Goal: Task Accomplishment & Management: Complete application form

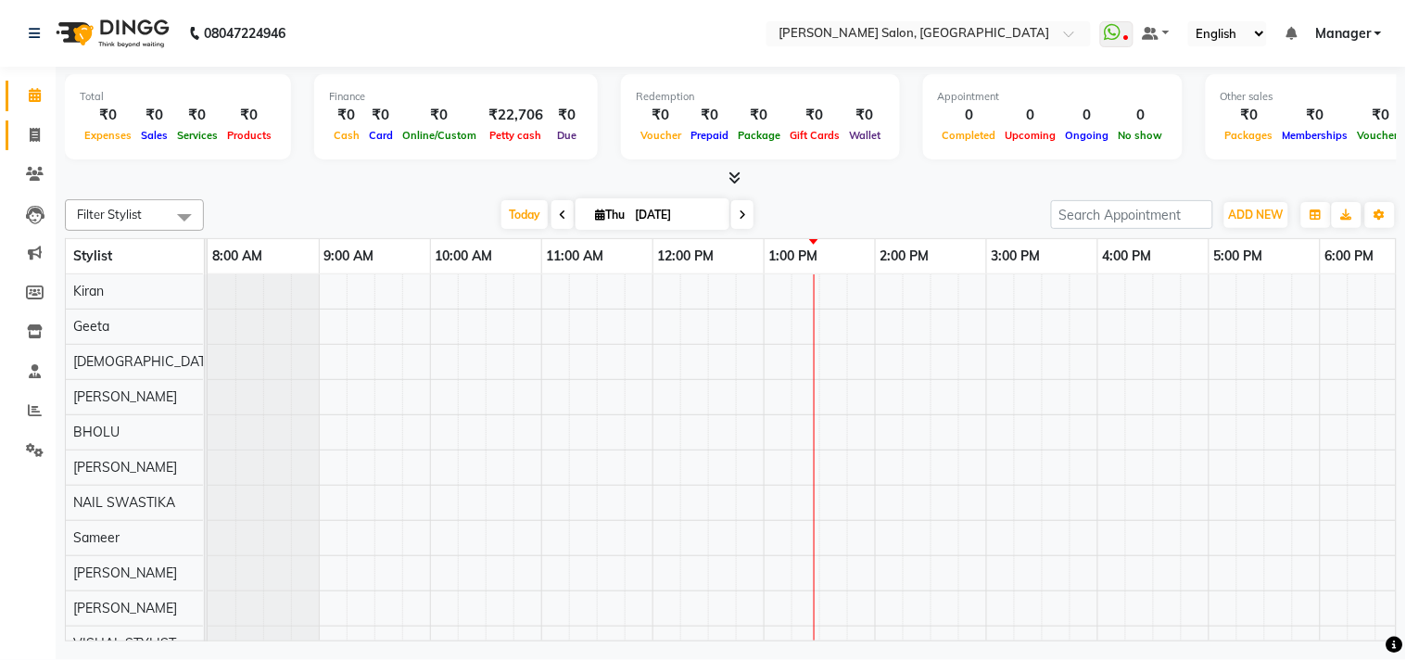
click at [33, 134] on icon at bounding box center [35, 135] width 10 height 14
select select "service"
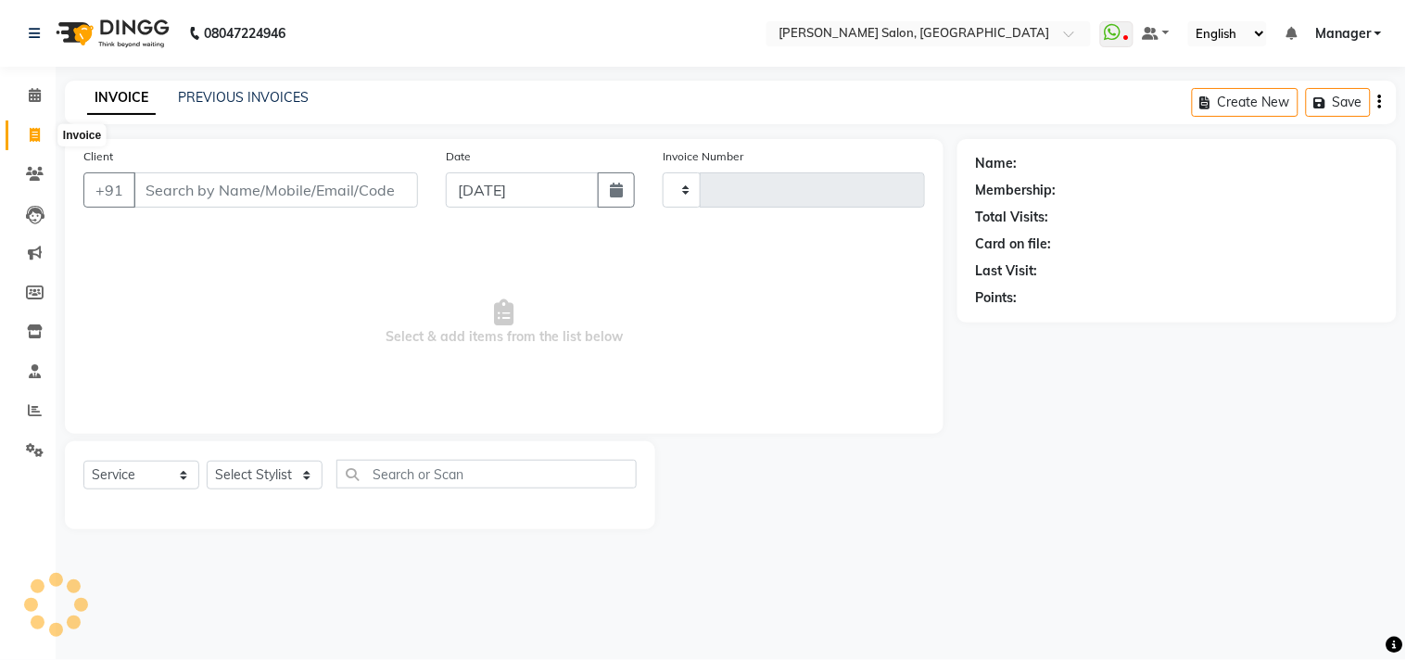
type input "3573"
select select "7229"
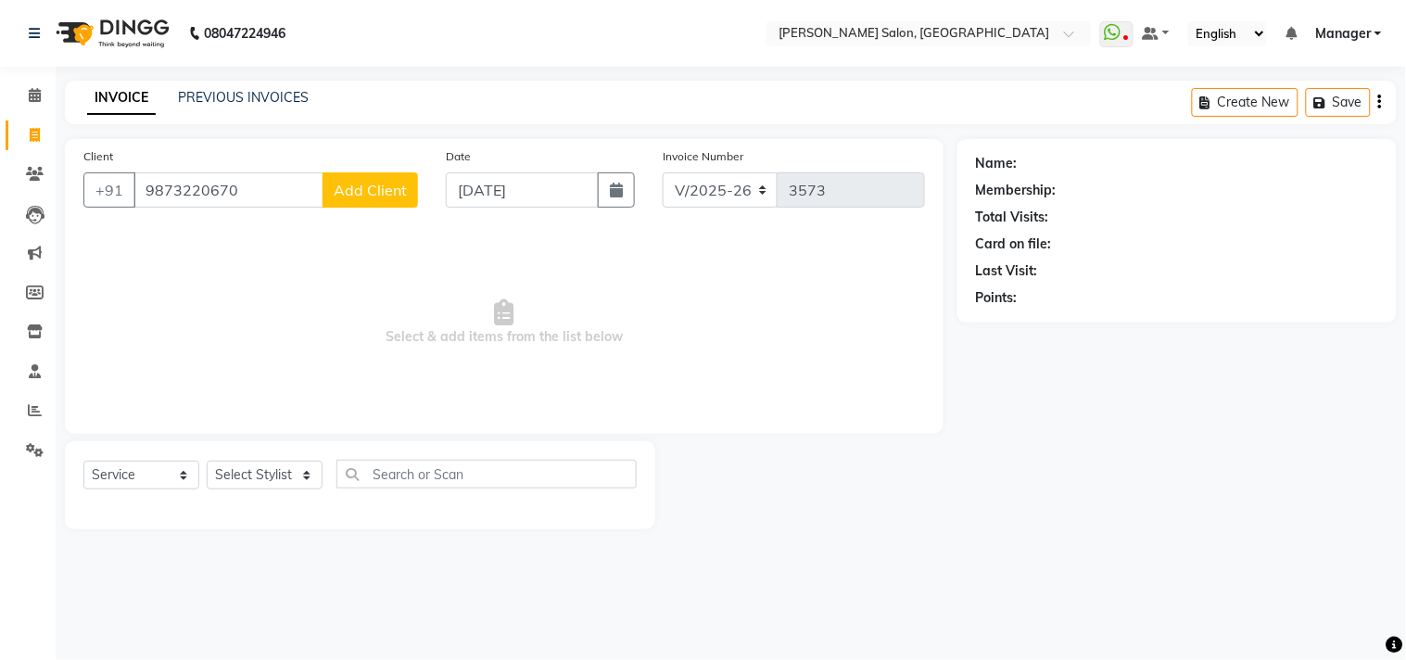
type input "9873220670"
click at [378, 195] on span "Add Client" at bounding box center [370, 190] width 73 height 19
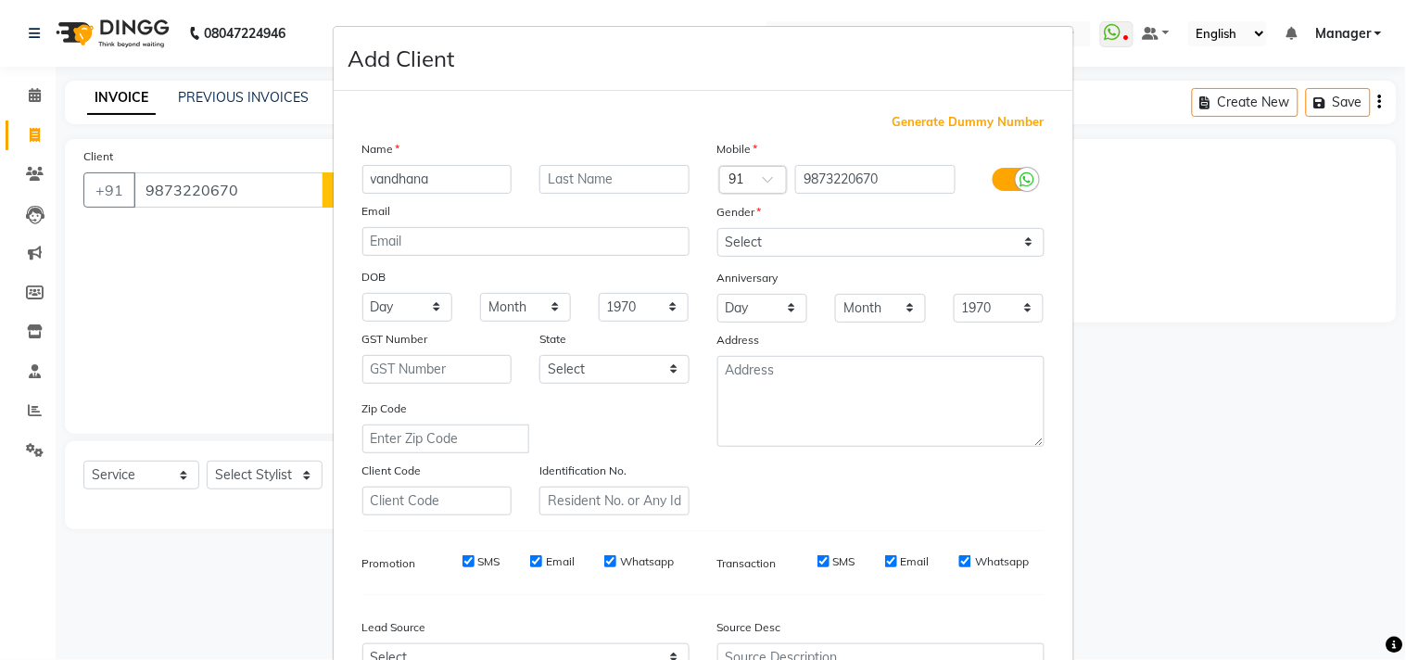
type input "vandhana"
click at [1015, 246] on select "Select [DEMOGRAPHIC_DATA] [DEMOGRAPHIC_DATA] Other Prefer Not To Say" at bounding box center [880, 242] width 327 height 29
select select "[DEMOGRAPHIC_DATA]"
click at [717, 228] on select "Select [DEMOGRAPHIC_DATA] [DEMOGRAPHIC_DATA] Other Prefer Not To Say" at bounding box center [880, 242] width 327 height 29
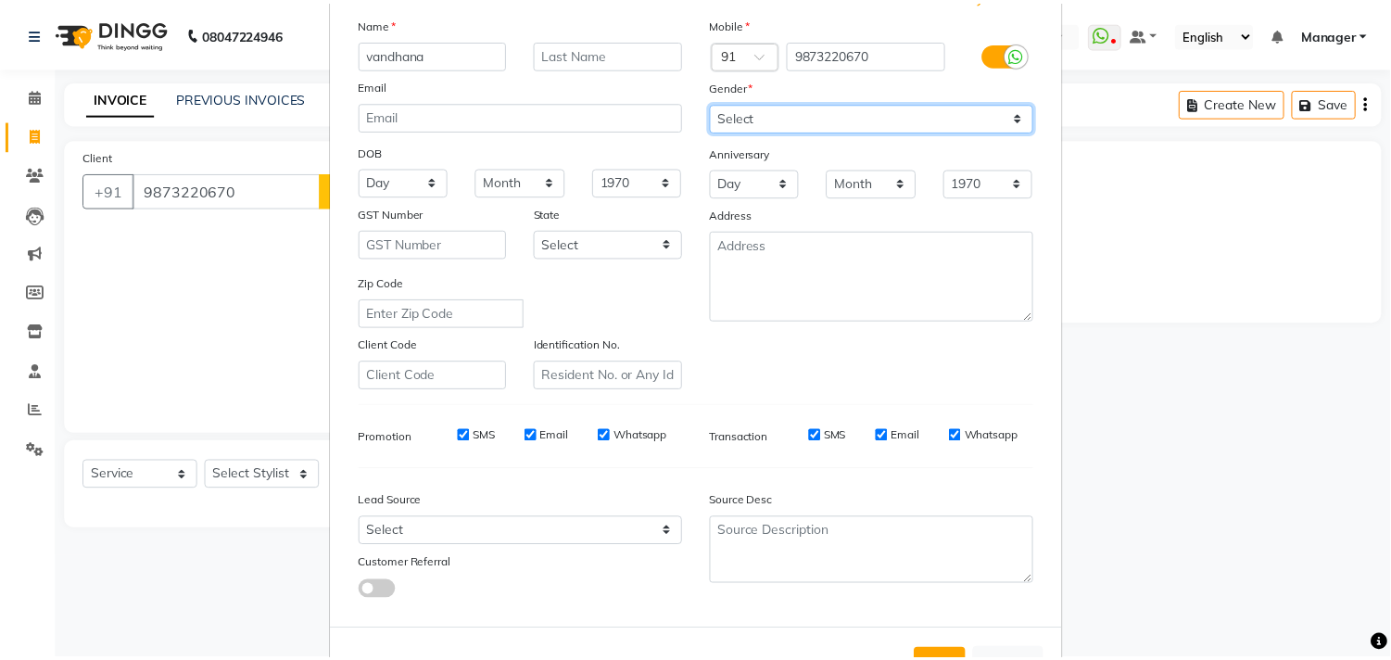
scroll to position [196, 0]
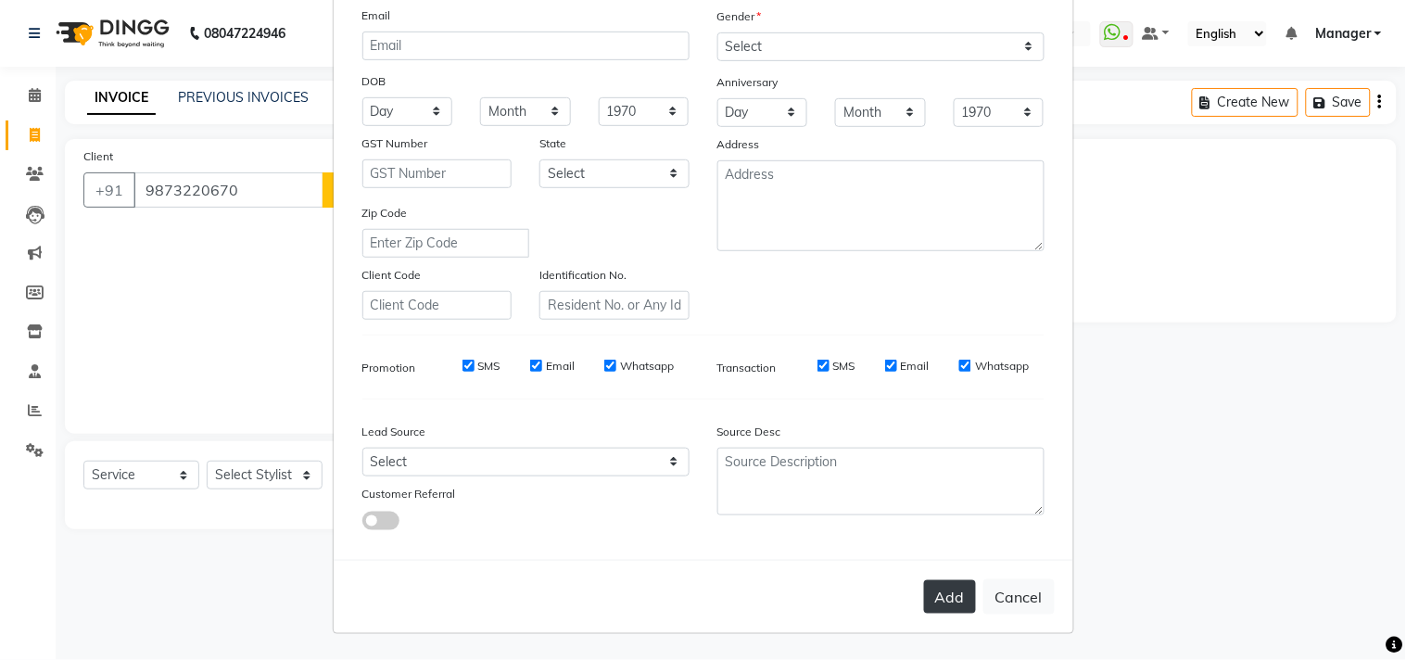
click at [934, 607] on button "Add" at bounding box center [950, 596] width 52 height 33
select select
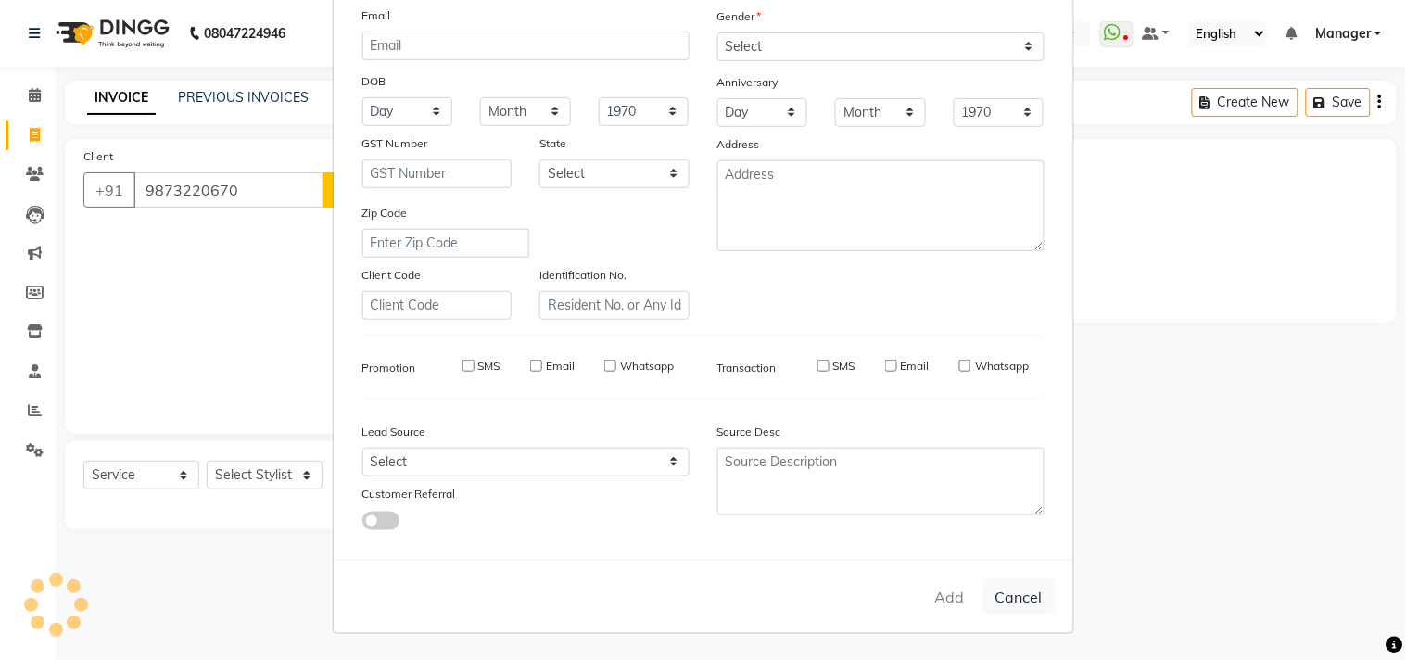
select select
checkbox input "false"
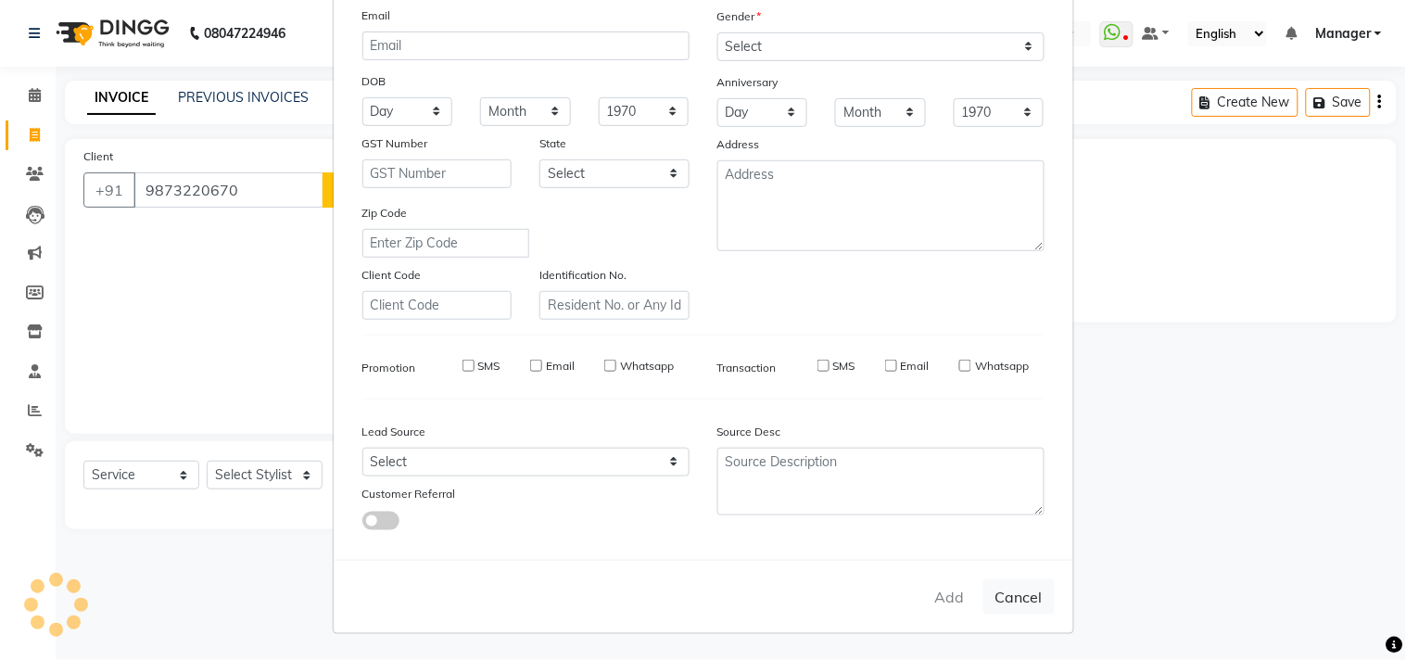
checkbox input "false"
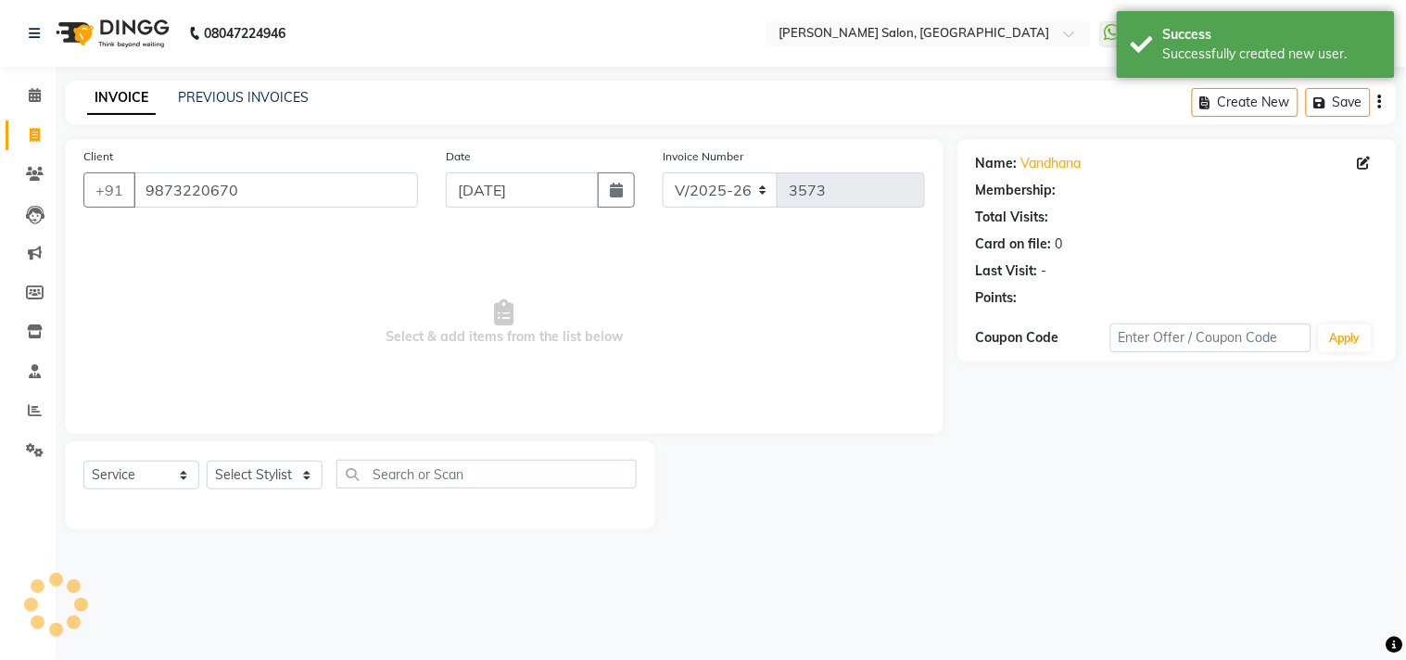
select select "1: Object"
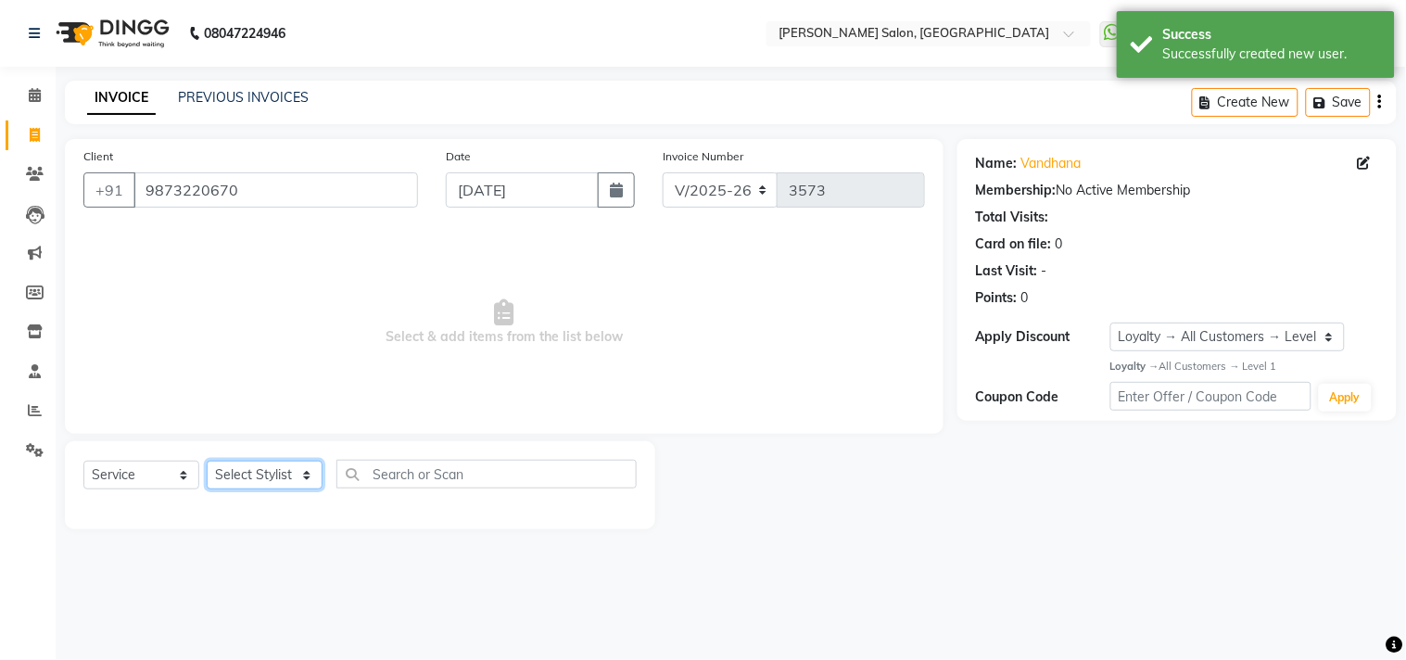
click at [308, 484] on select "Select Stylist [PERSON_NAME] Divya [PERSON_NAME] [PERSON_NAME] [PERSON_NAME] PE…" at bounding box center [265, 475] width 116 height 29
select select "61963"
click at [207, 462] on select "Select Stylist [PERSON_NAME] Divya [PERSON_NAME] [PERSON_NAME] [PERSON_NAME] PE…" at bounding box center [265, 475] width 116 height 29
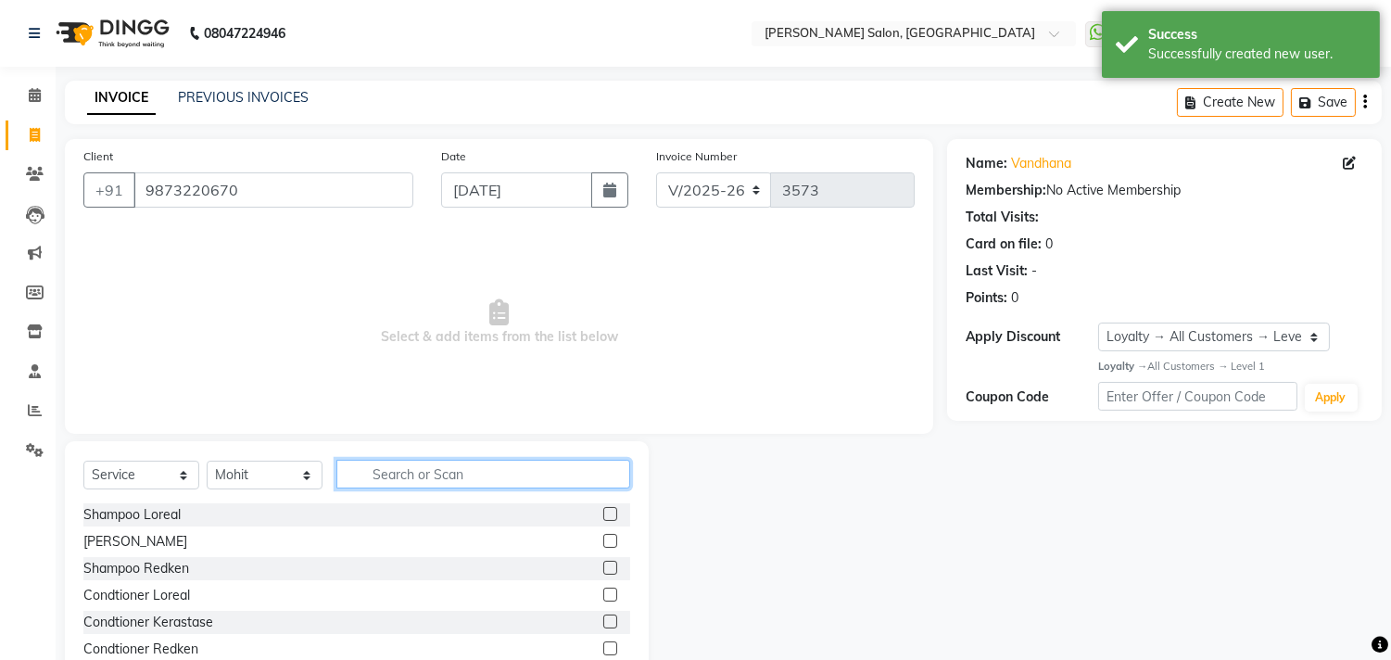
click at [405, 479] on input "text" at bounding box center [483, 474] width 294 height 29
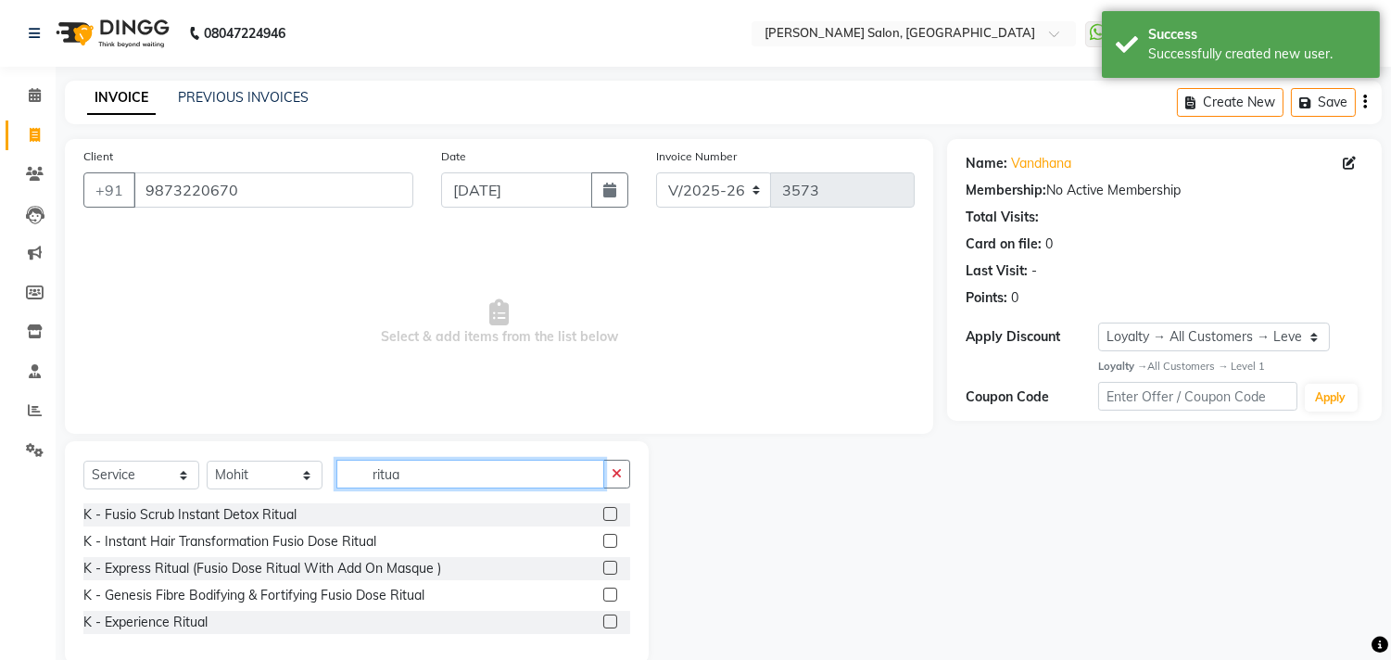
type input "ritua"
click at [612, 595] on label at bounding box center [610, 595] width 14 height 14
click at [612, 595] on input "checkbox" at bounding box center [609, 595] width 12 height 12
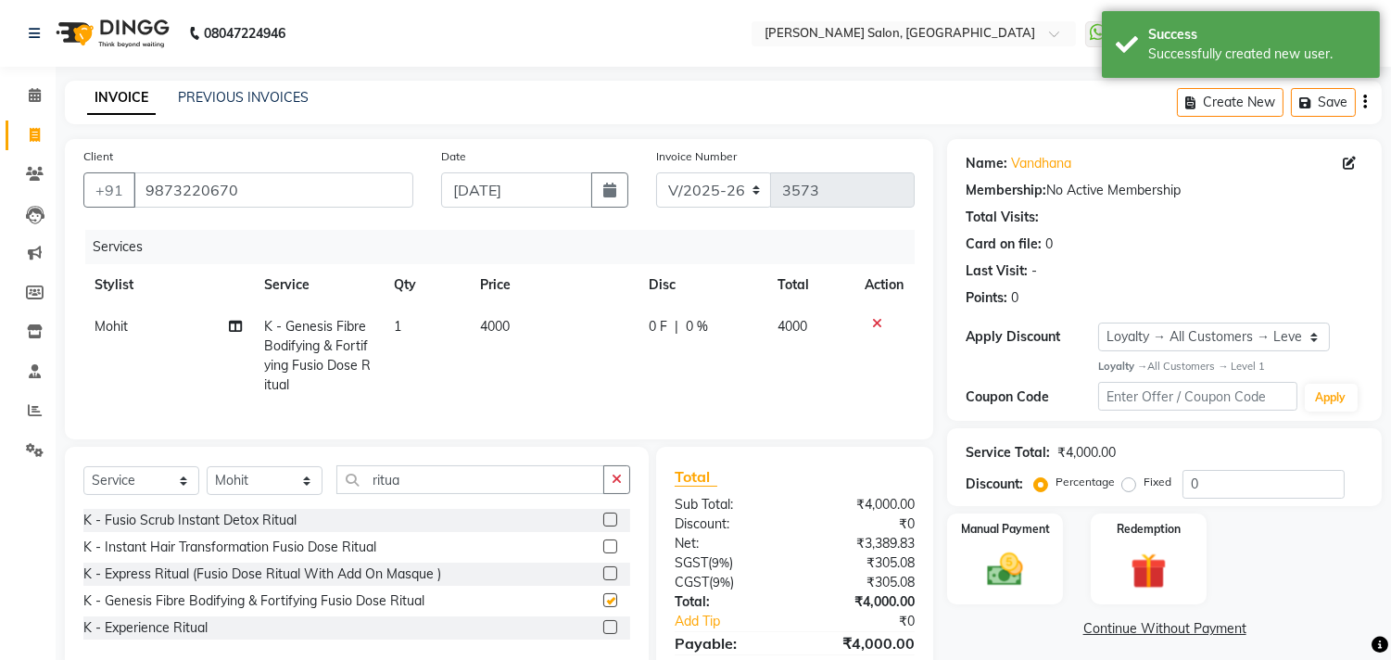
checkbox input "false"
click at [557, 335] on td "4000" at bounding box center [553, 356] width 169 height 100
select select "61963"
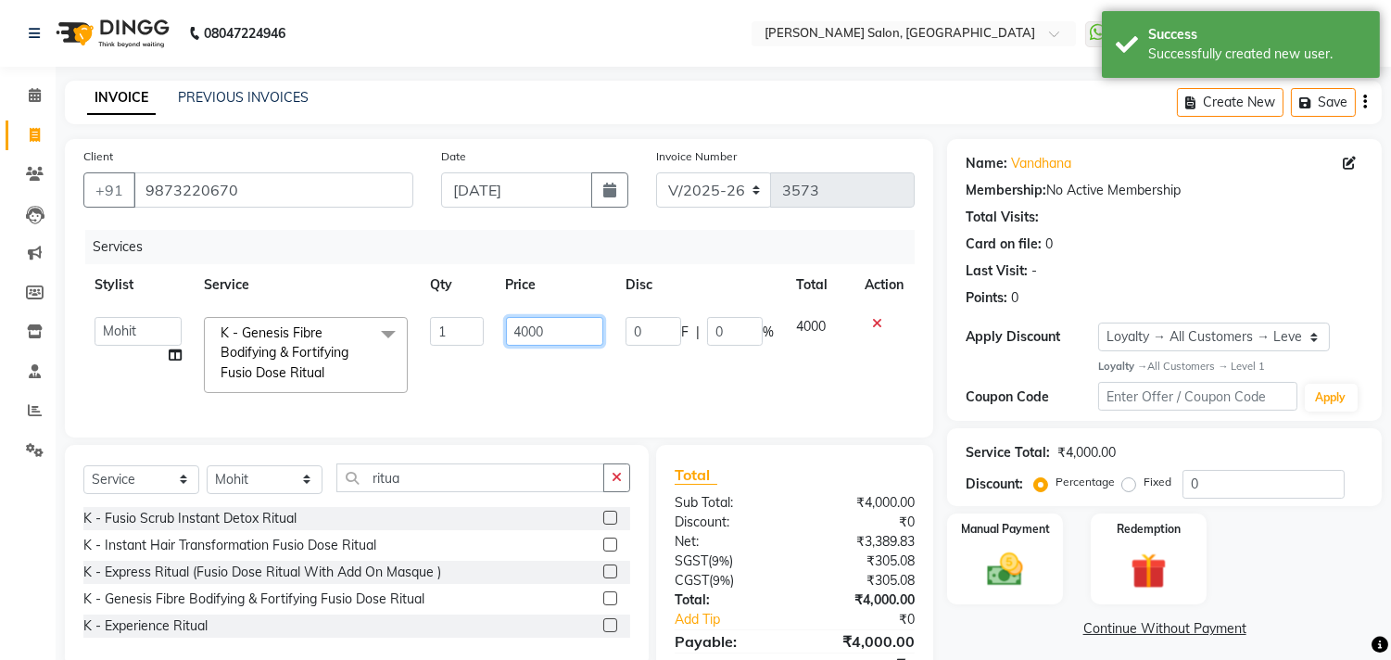
click at [563, 329] on input "4000" at bounding box center [554, 331] width 97 height 29
type input "4130"
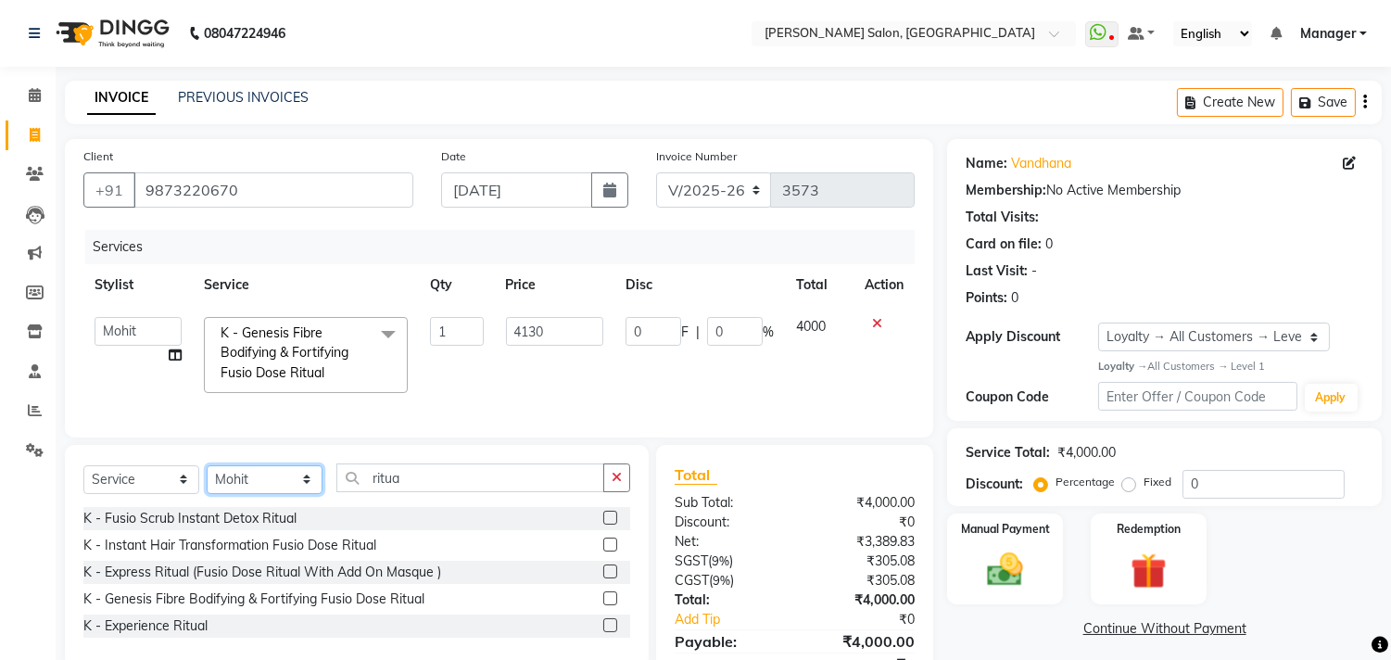
click at [310, 494] on select "Select Stylist [PERSON_NAME] Divya [PERSON_NAME] [PERSON_NAME] [PERSON_NAME] PE…" at bounding box center [265, 479] width 116 height 29
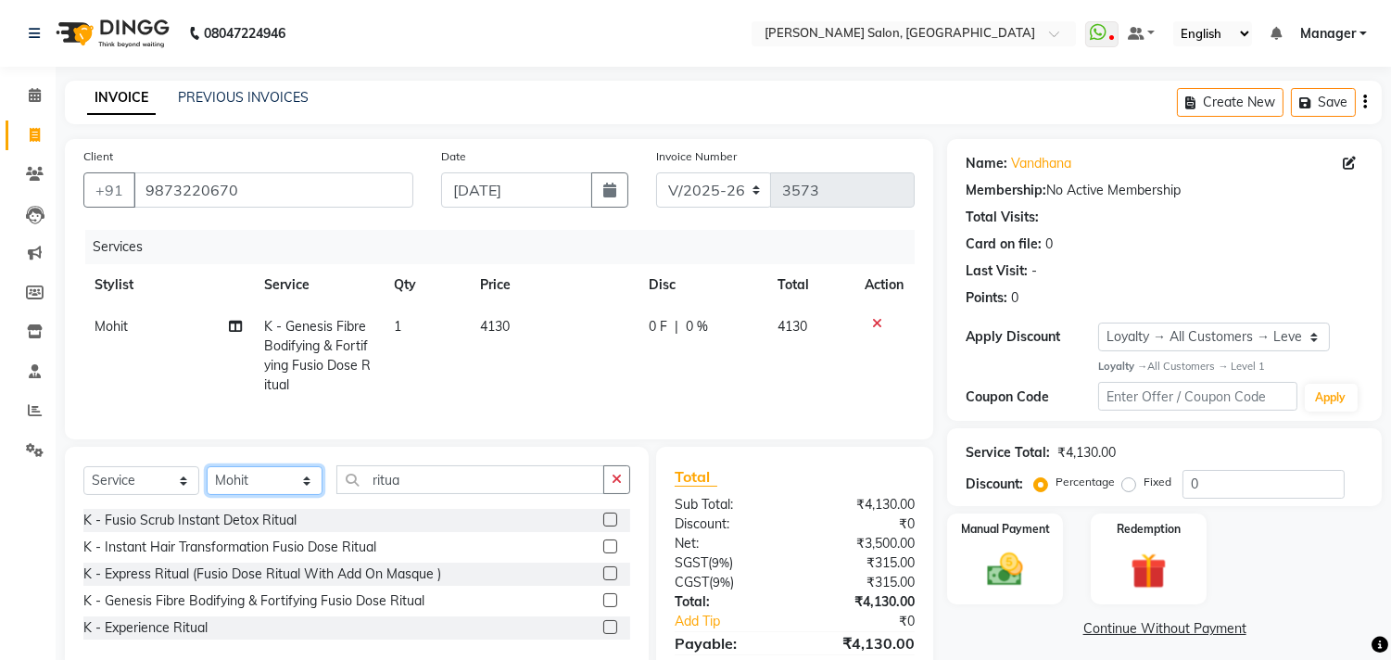
select select "61919"
click at [207, 482] on select "Select Stylist [PERSON_NAME] Divya [PERSON_NAME] [PERSON_NAME] [PERSON_NAME] PE…" at bounding box center [265, 480] width 116 height 29
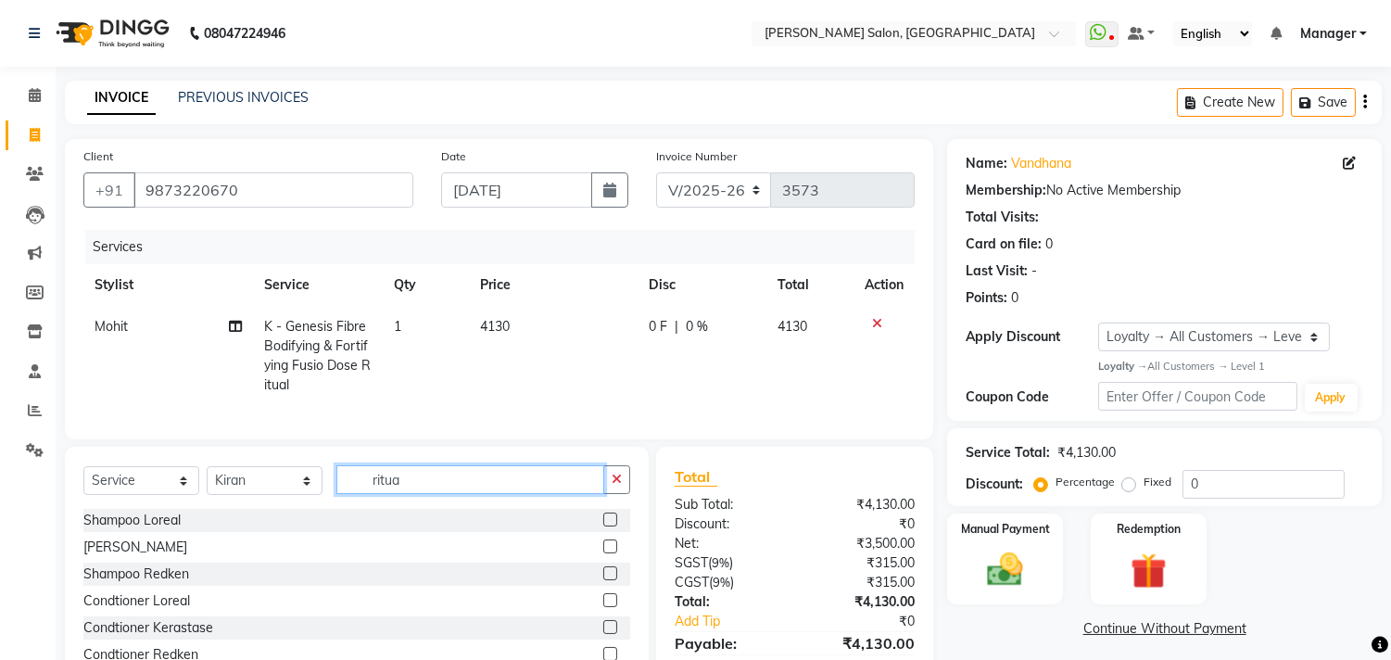
click at [480, 494] on input "ritua" at bounding box center [470, 479] width 268 height 29
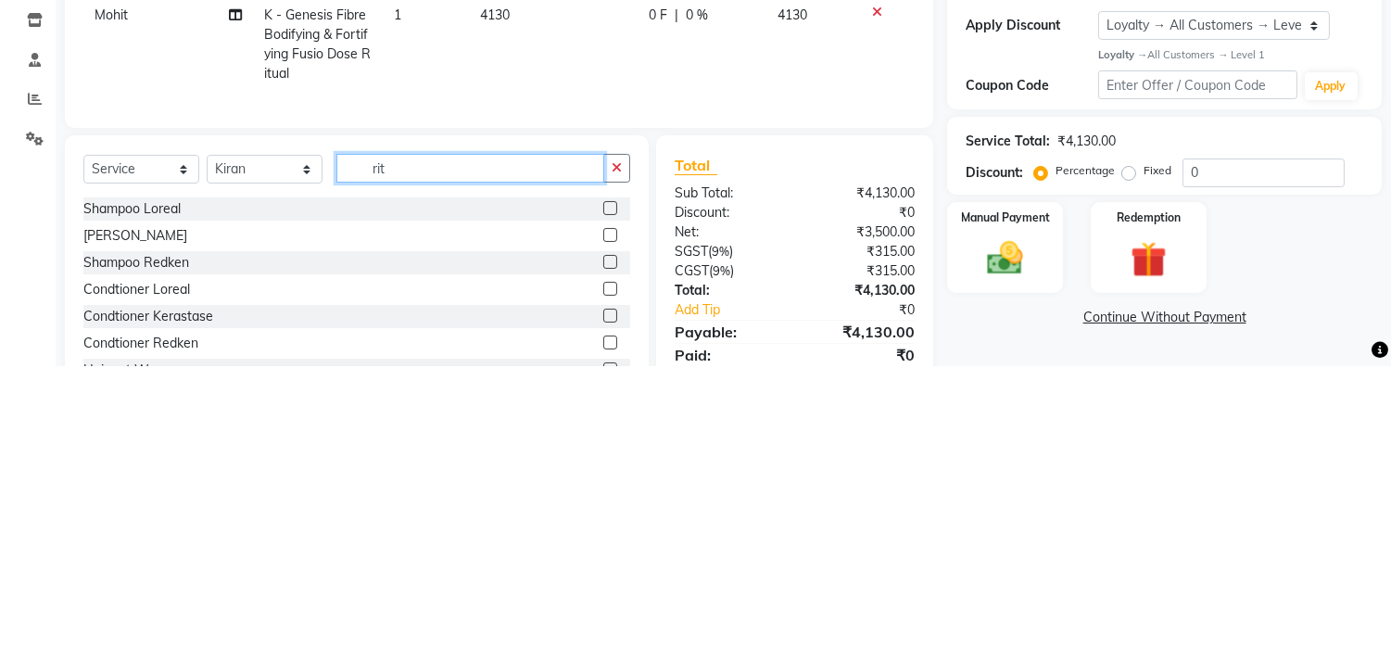
scroll to position [17, 0]
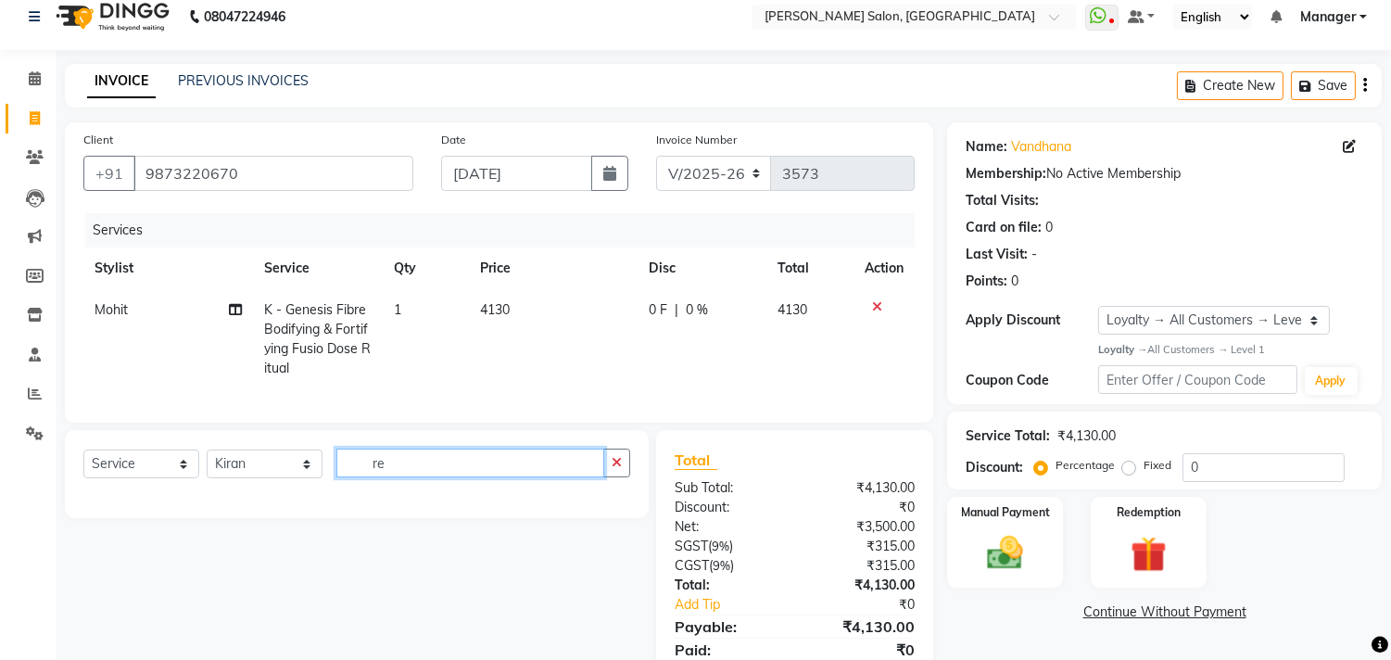
type input "r"
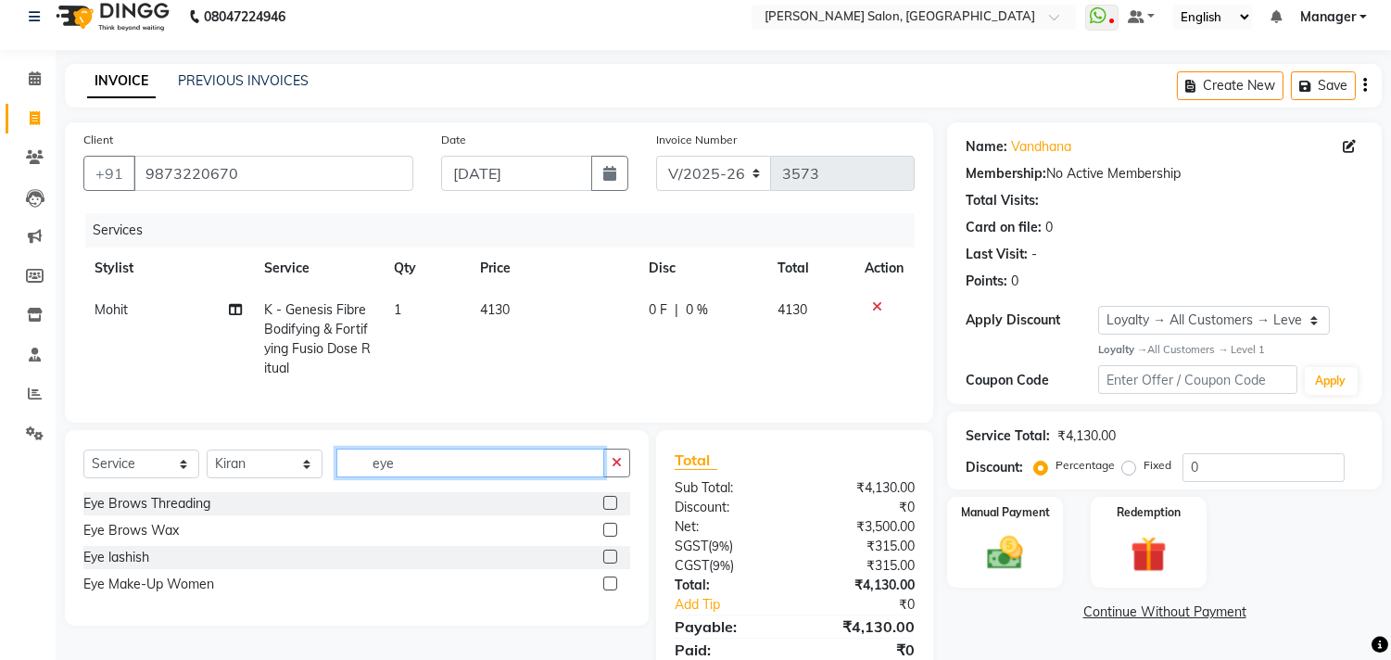
type input "eye"
click at [613, 510] on label at bounding box center [610, 503] width 14 height 14
click at [613, 510] on input "checkbox" at bounding box center [609, 504] width 12 height 12
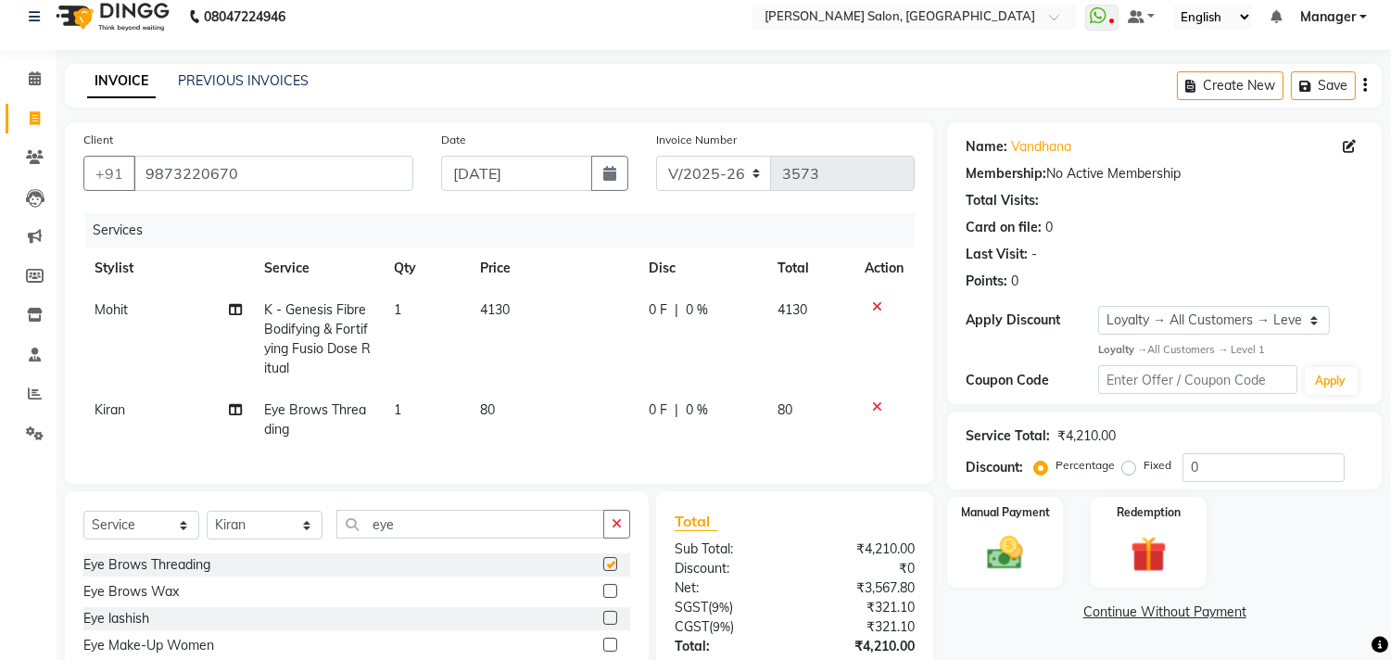
click at [525, 411] on td "80" at bounding box center [553, 419] width 169 height 61
checkbox input "false"
select select "61919"
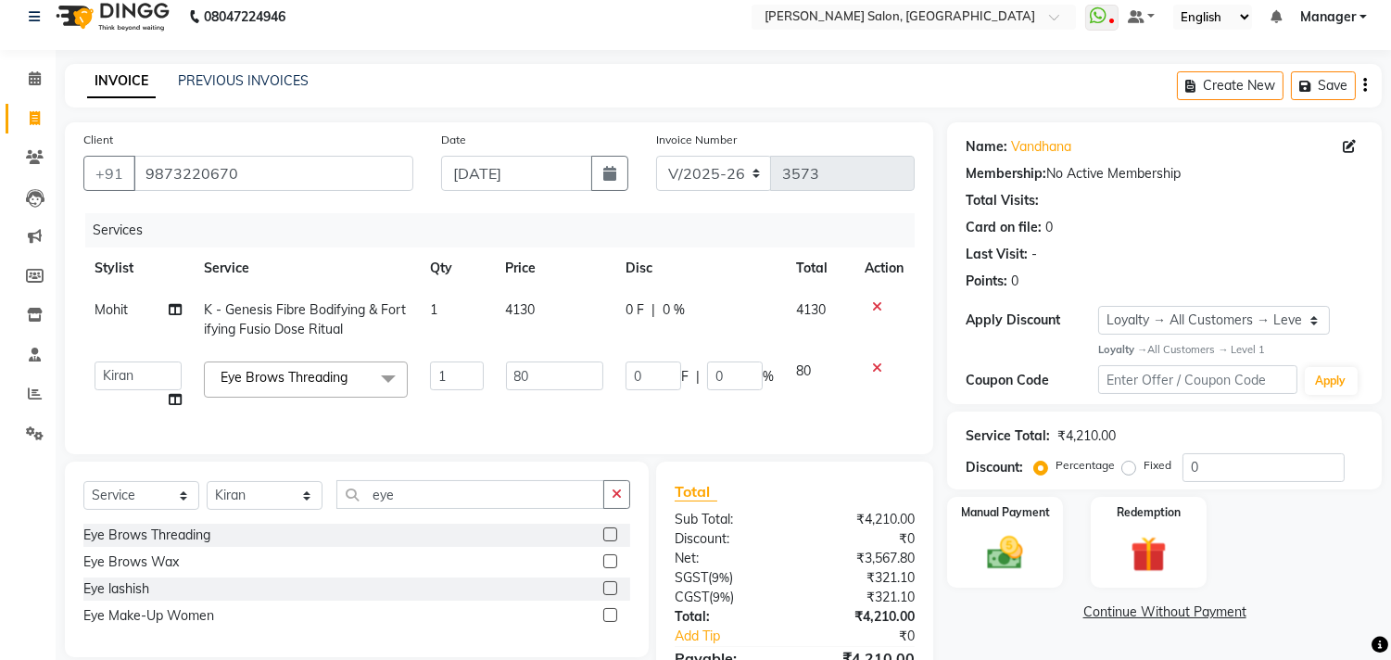
click at [534, 408] on td "80" at bounding box center [555, 385] width 120 height 70
click at [588, 375] on input "80" at bounding box center [554, 375] width 97 height 29
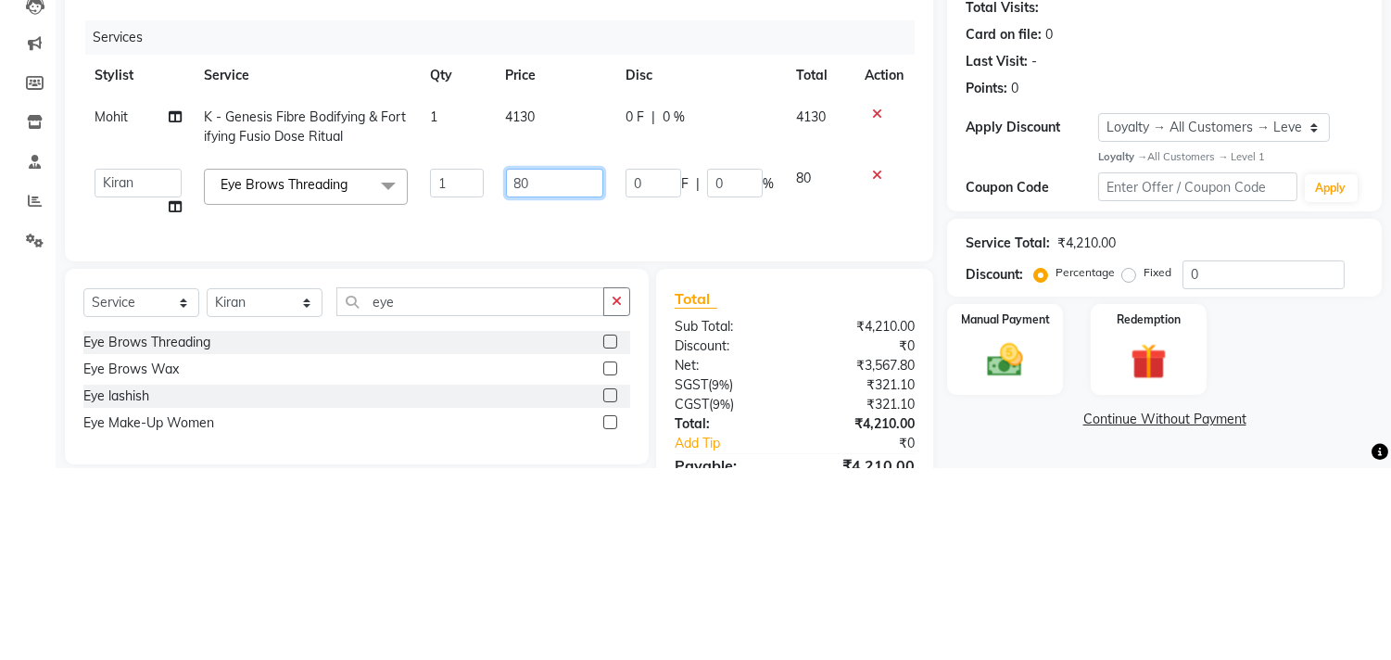
type input "8"
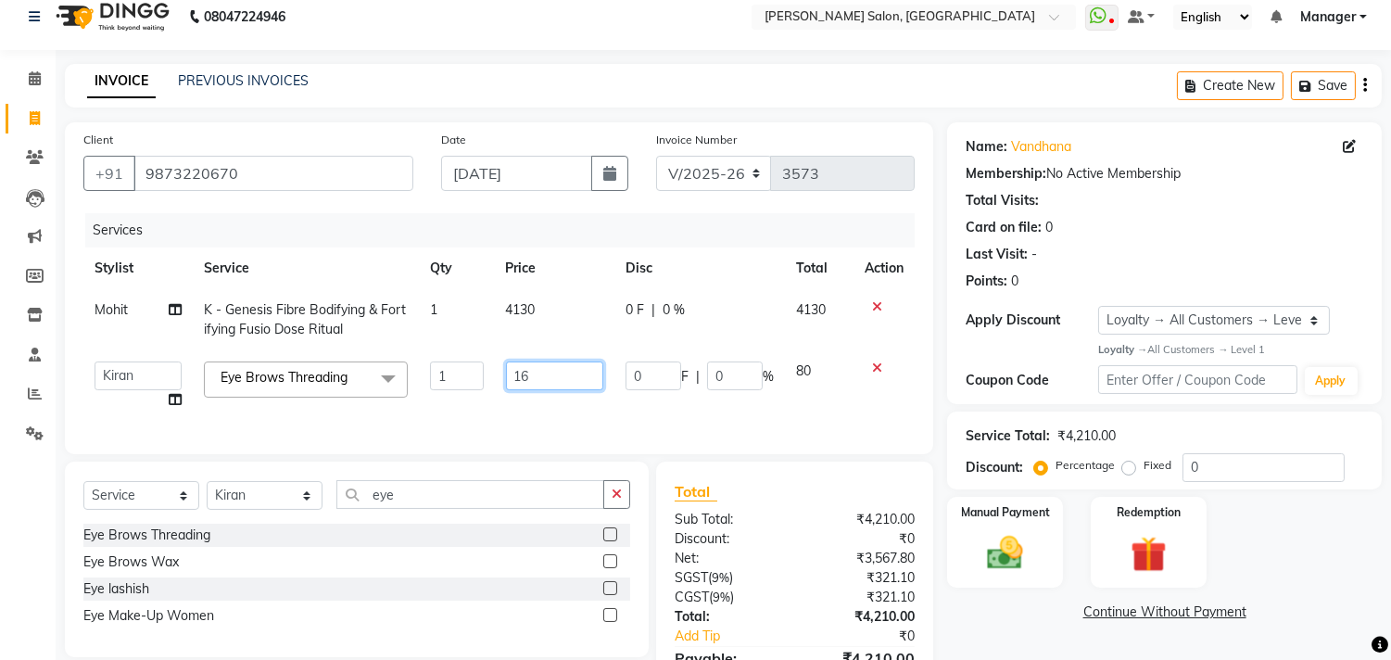
type input "165"
click at [607, 415] on td "165" at bounding box center [555, 385] width 120 height 70
select select "61919"
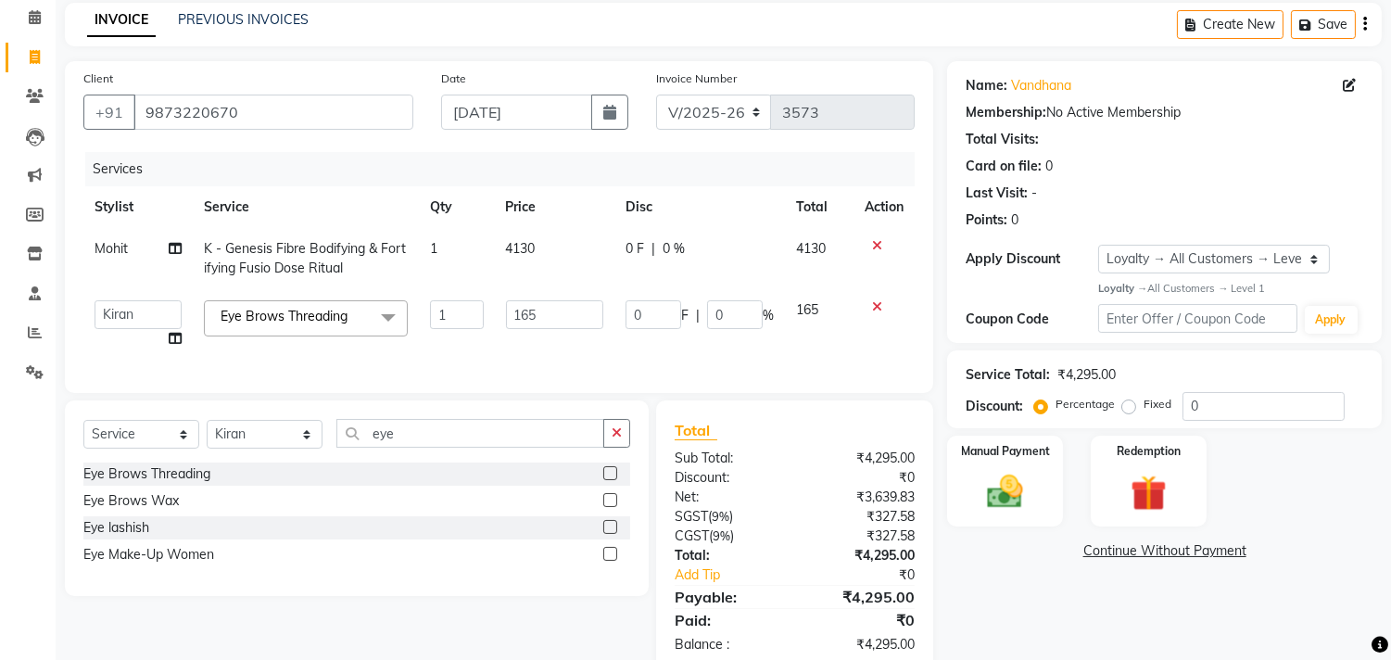
scroll to position [100, 0]
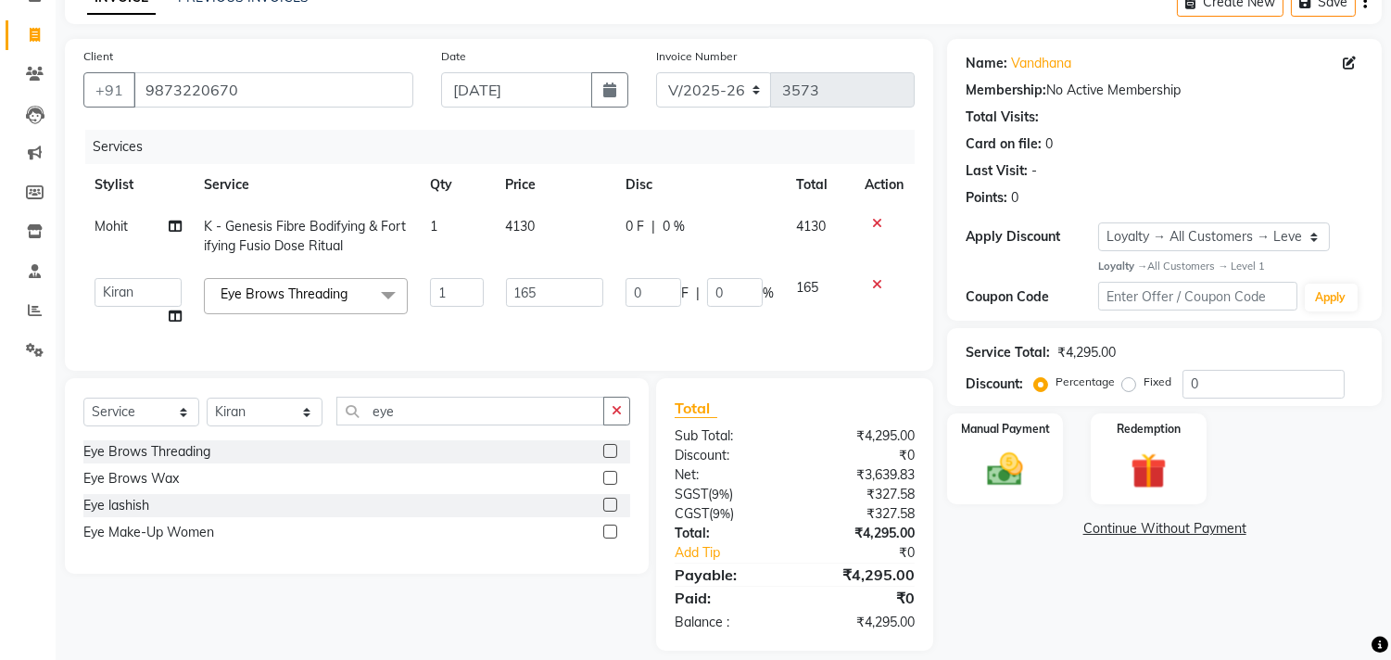
click at [567, 233] on td "4130" at bounding box center [555, 236] width 120 height 61
select select "61963"
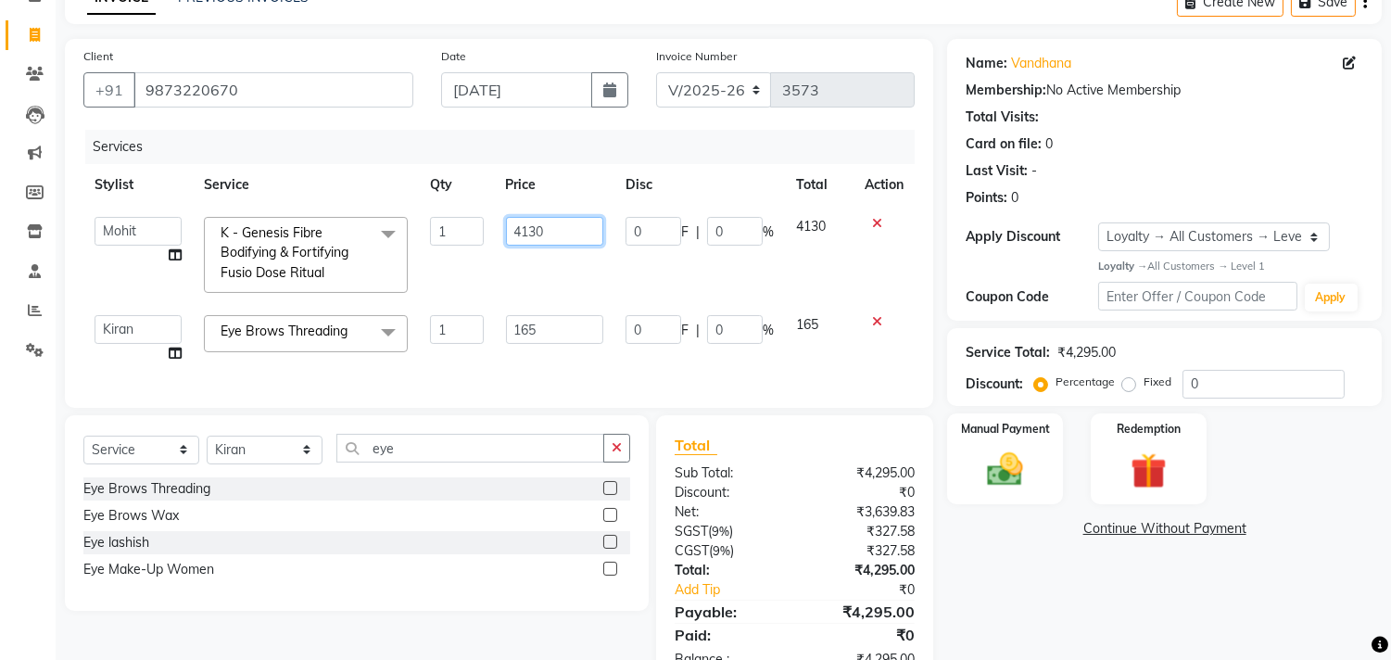
click at [571, 228] on input "4130" at bounding box center [554, 231] width 97 height 29
type input "4"
type input "3500"
click at [627, 373] on div "Client [PHONE_NUMBER] Date [DATE] Invoice Number V/2025 V/[PHONE_NUMBER] Servic…" at bounding box center [499, 223] width 868 height 369
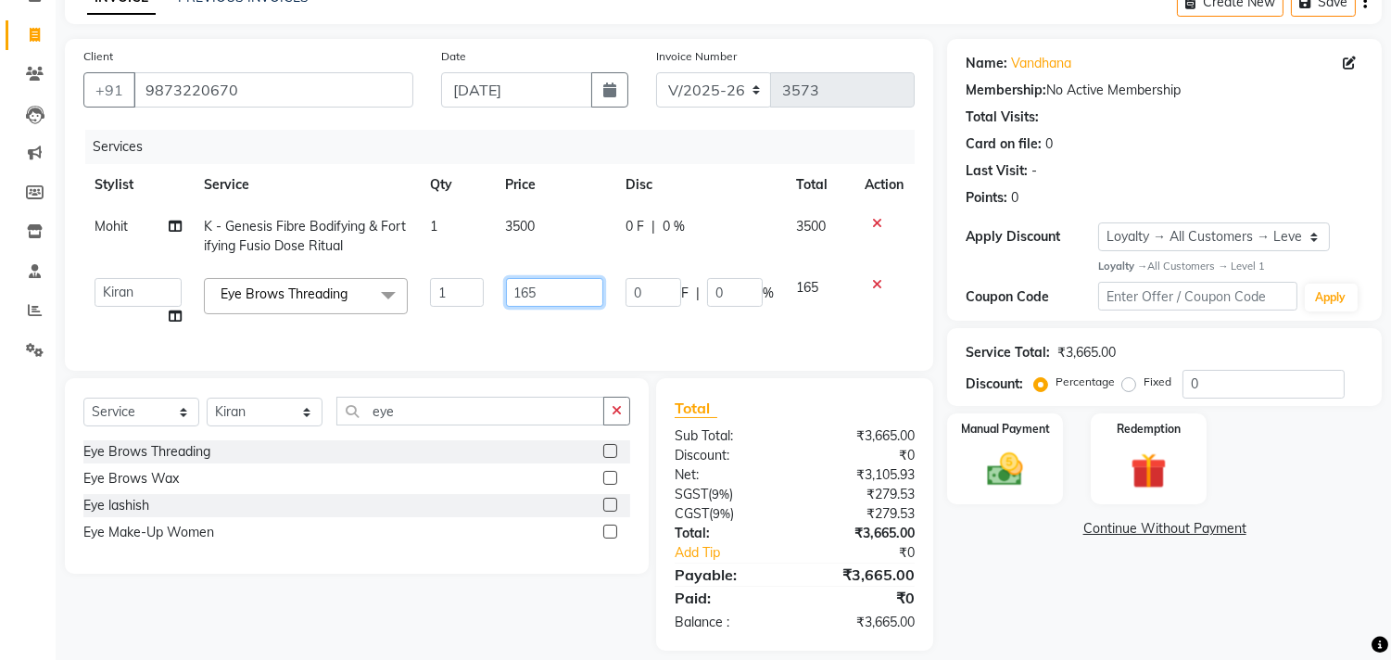
click at [566, 295] on input "165" at bounding box center [554, 292] width 97 height 29
type input "140"
click at [732, 334] on td "0 F | 0 %" at bounding box center [699, 302] width 171 height 70
select select "61919"
click at [556, 233] on td "3500" at bounding box center [555, 236] width 120 height 61
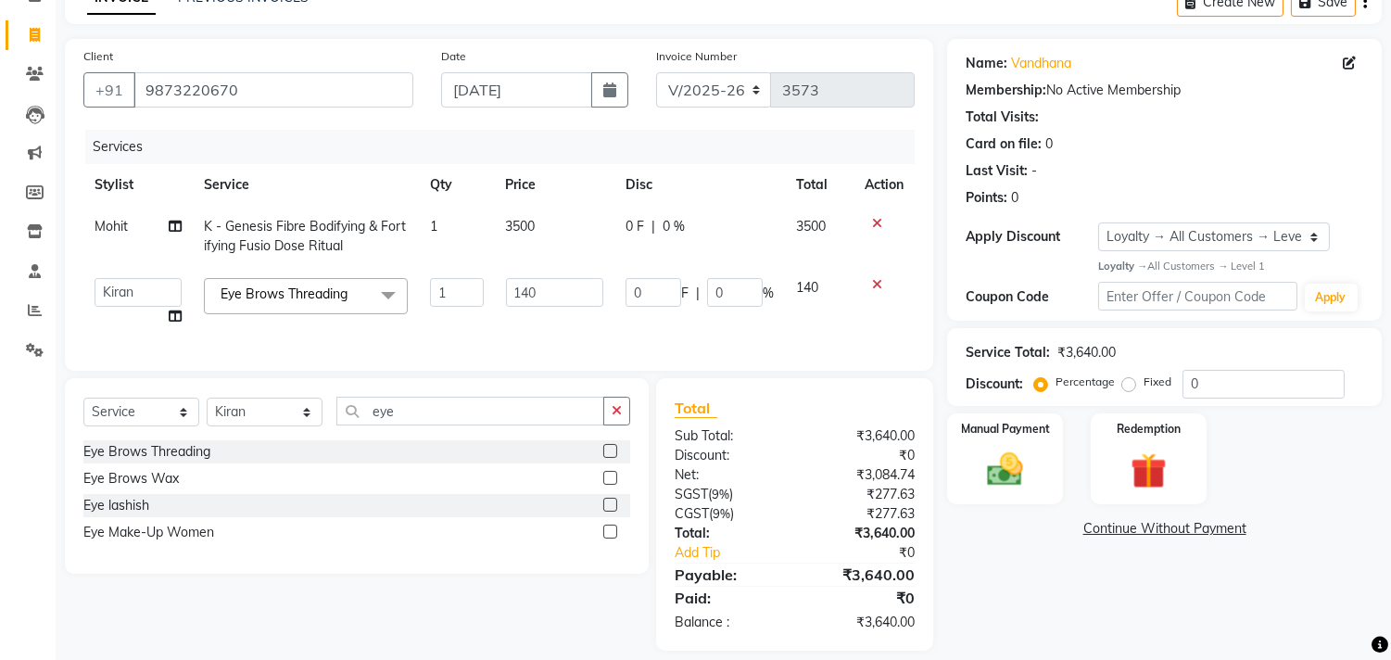
select select "61963"
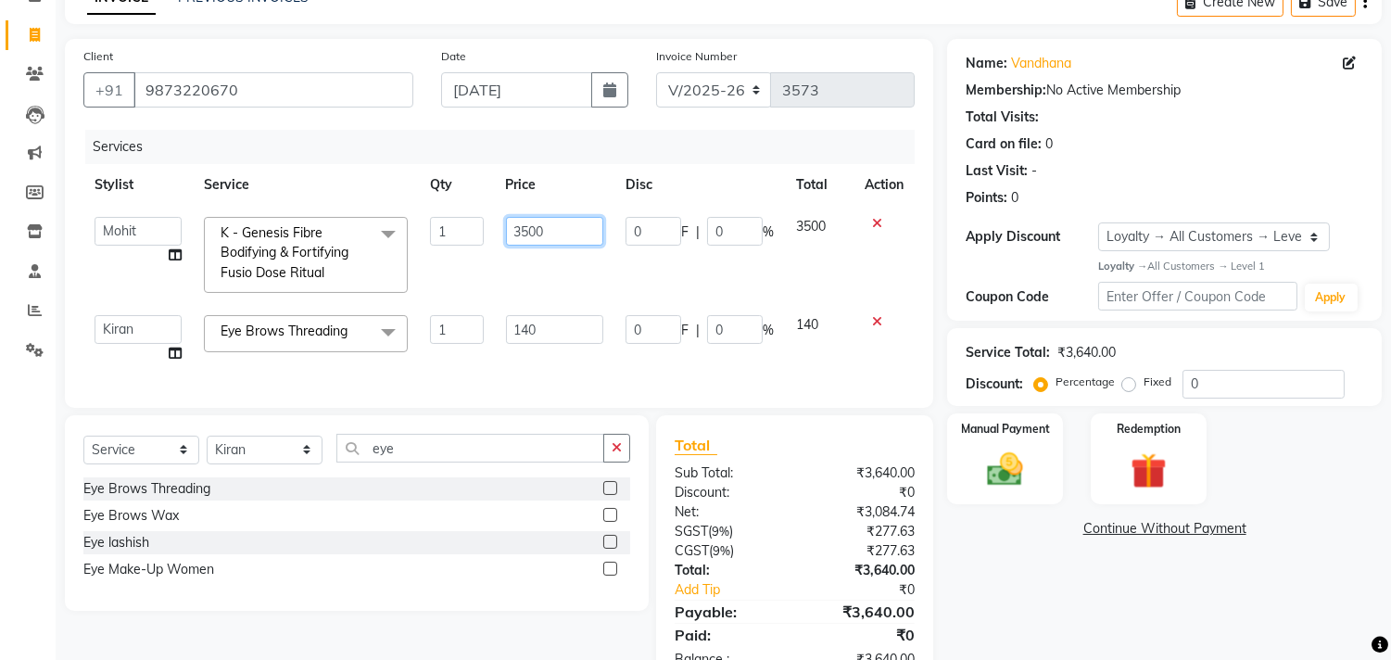
click at [560, 232] on input "3500" at bounding box center [554, 231] width 97 height 29
type input "3"
type input "4130"
click at [577, 335] on td "140" at bounding box center [555, 339] width 120 height 70
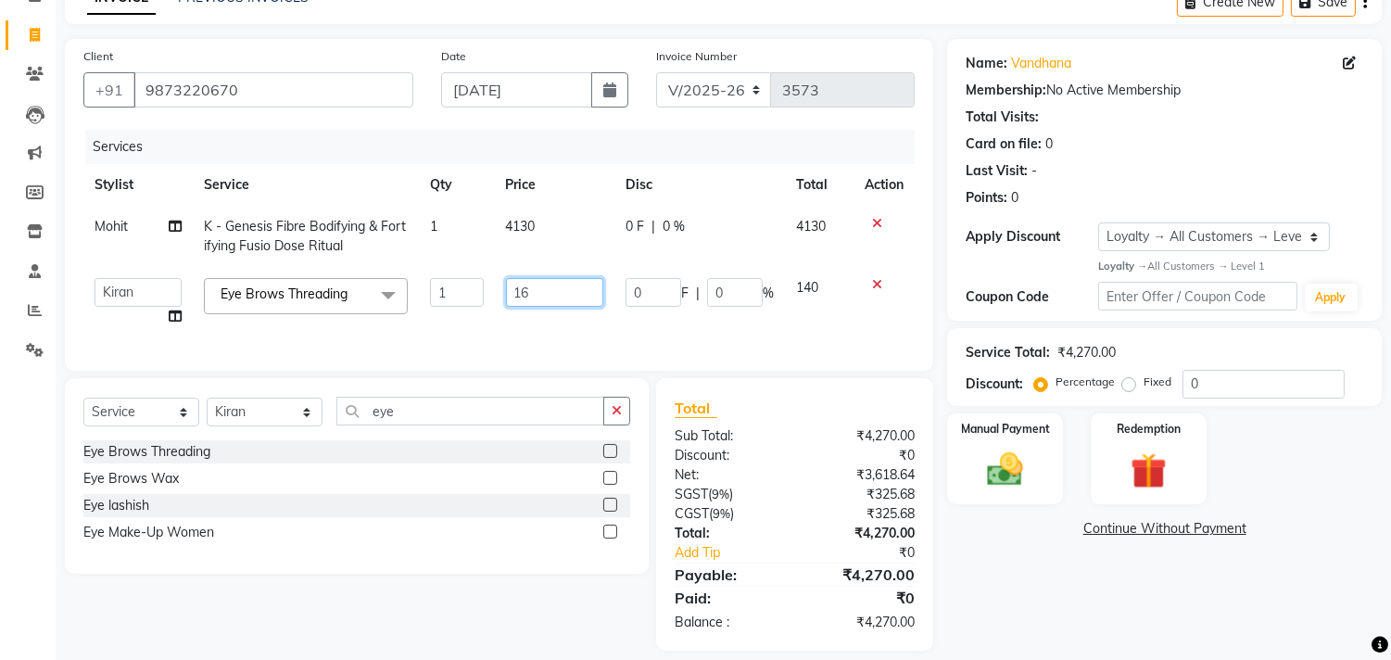
type input "165"
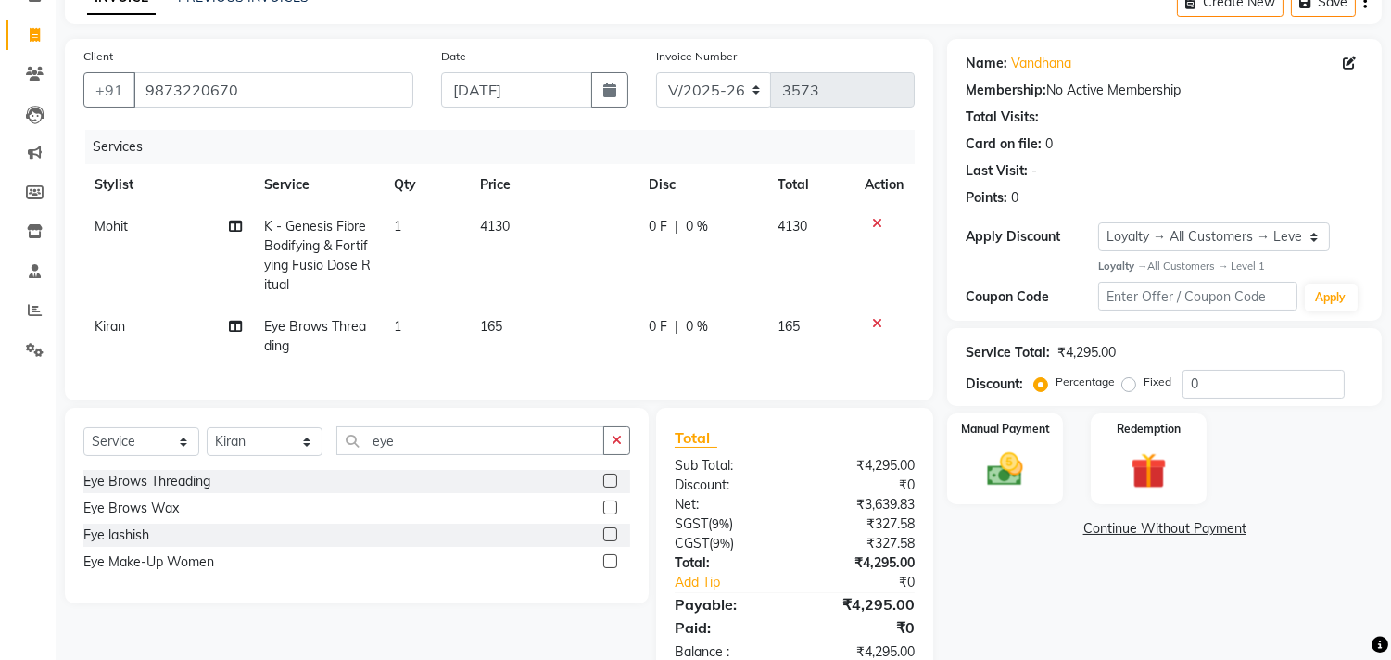
click at [1001, 469] on img at bounding box center [1005, 470] width 58 height 42
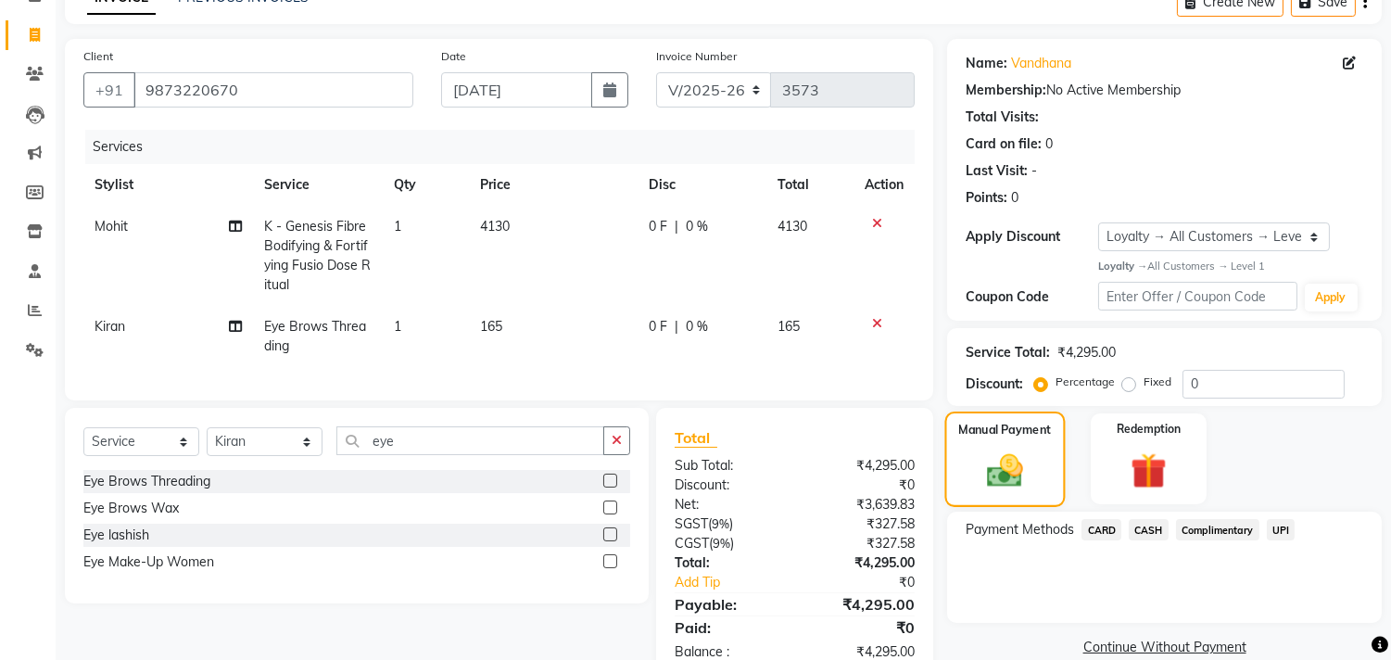
scroll to position [163, 0]
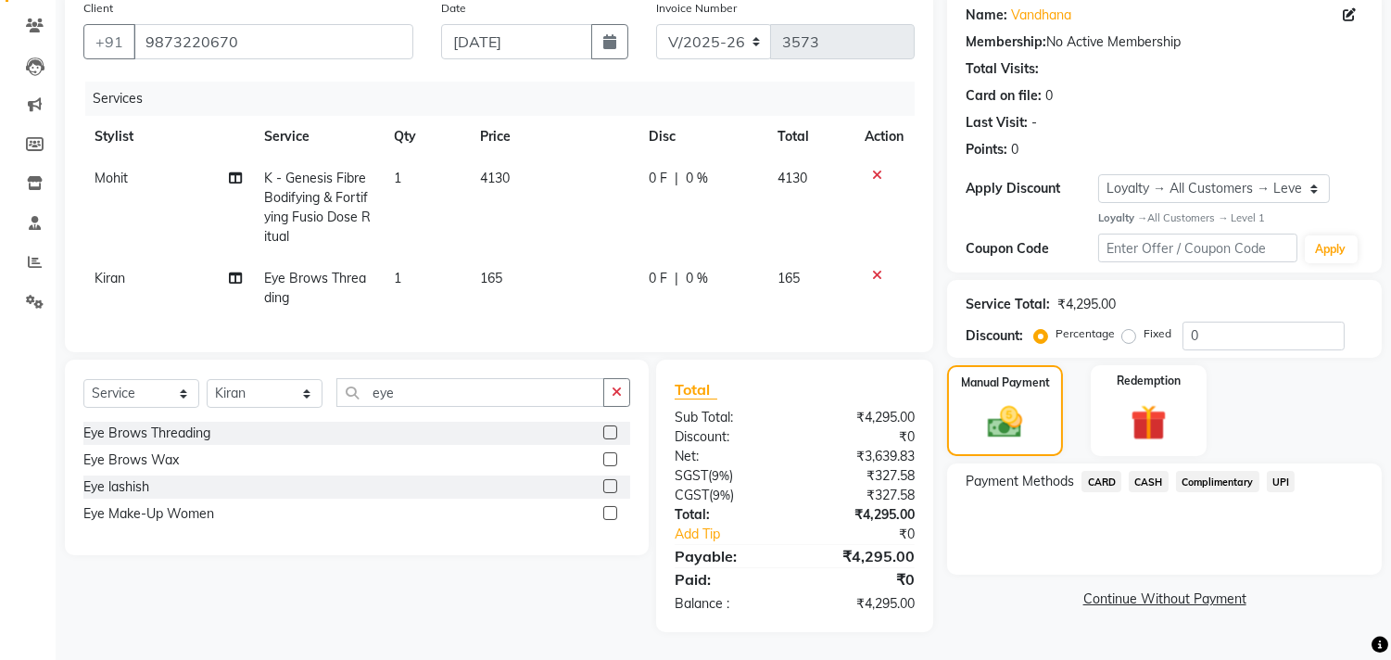
click at [1101, 471] on span "CARD" at bounding box center [1101, 481] width 40 height 21
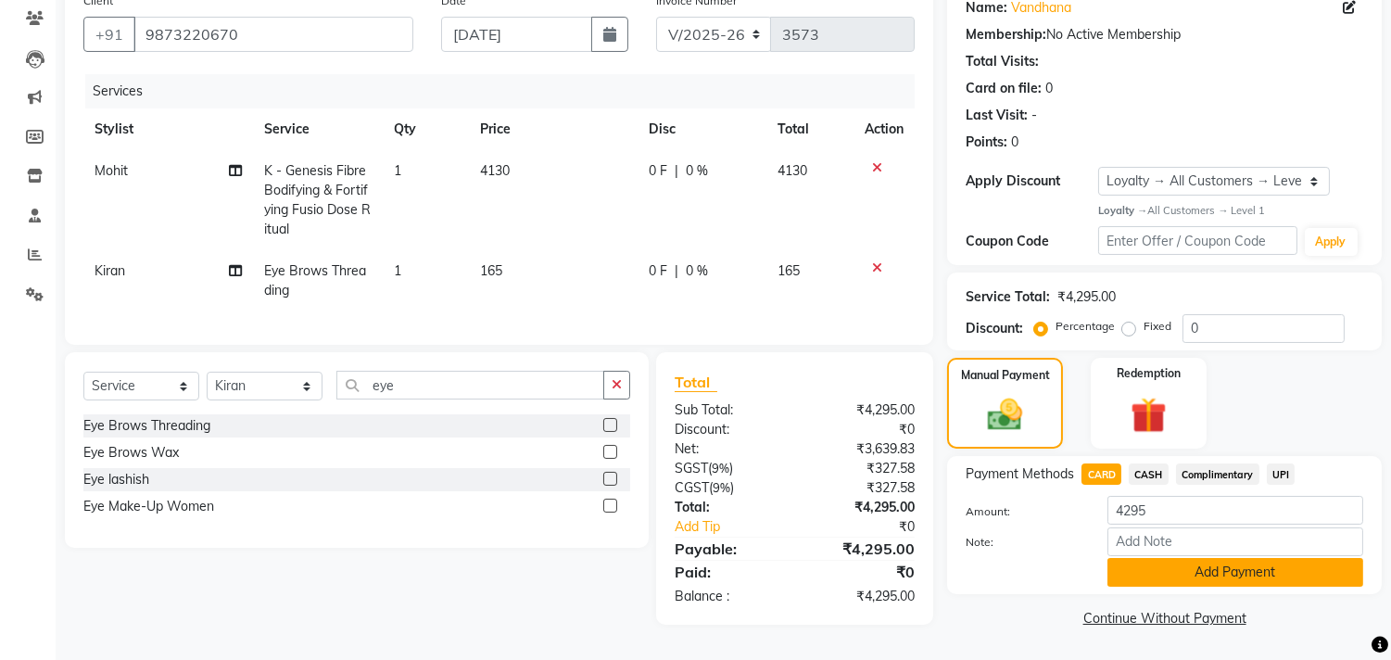
click at [1151, 568] on button "Add Payment" at bounding box center [1235, 572] width 256 height 29
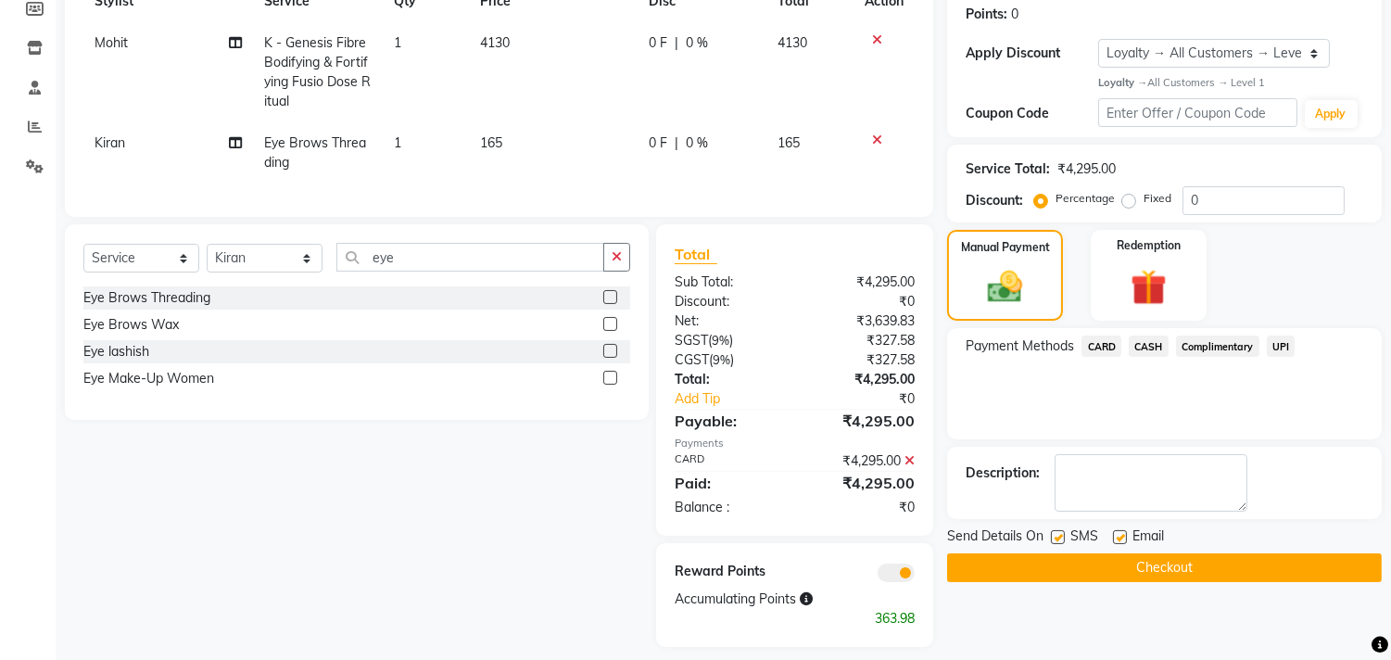
scroll to position [313, 0]
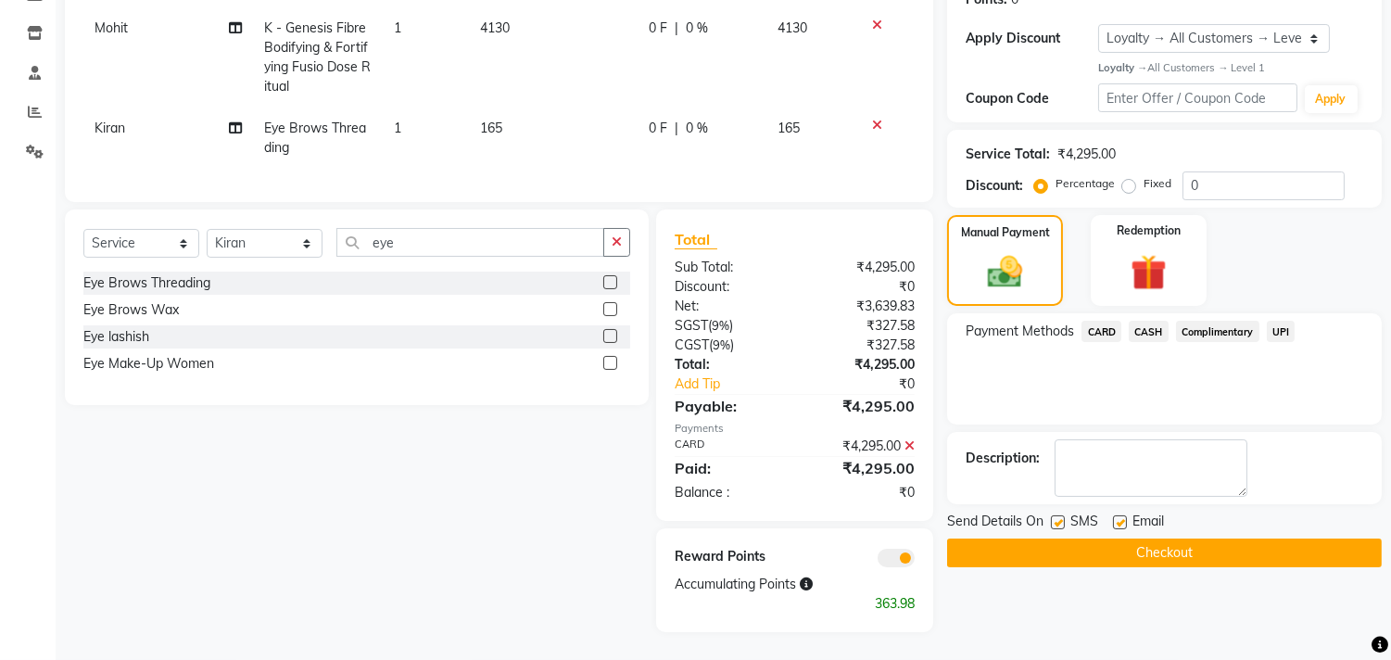
click at [1156, 538] on button "Checkout" at bounding box center [1164, 552] width 435 height 29
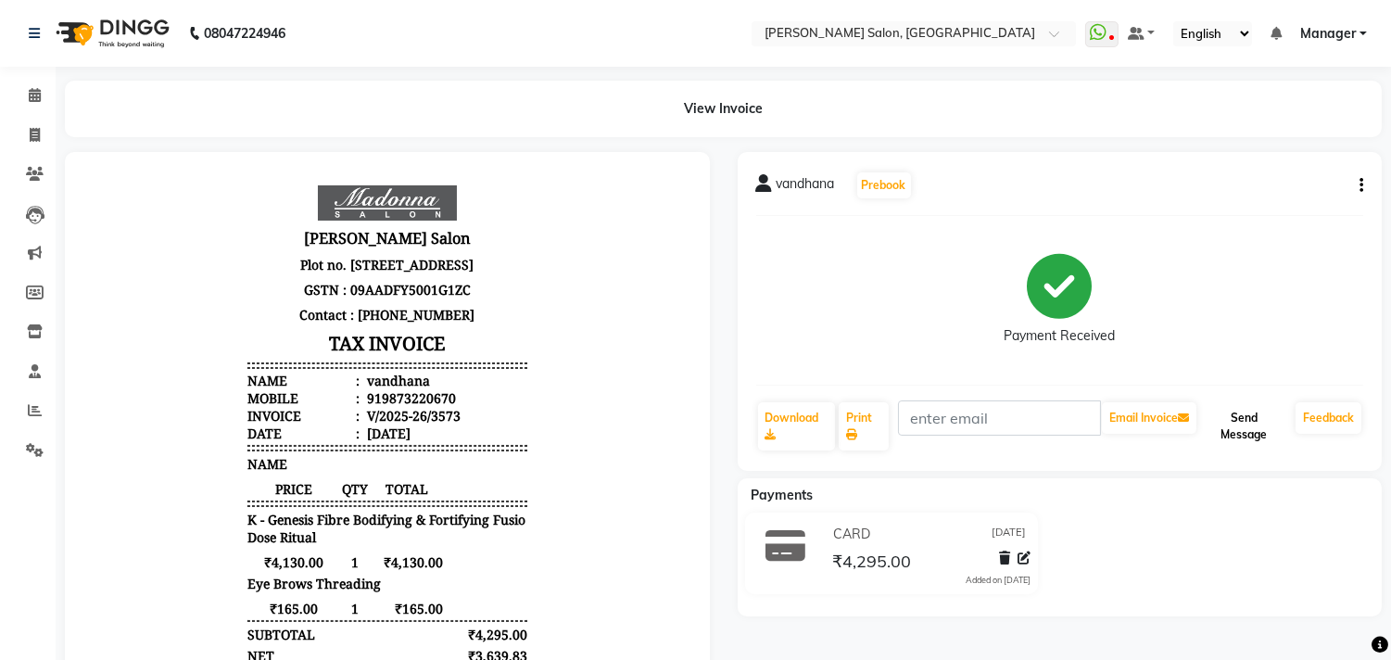
click at [1249, 424] on button "Send Message" at bounding box center [1244, 426] width 88 height 48
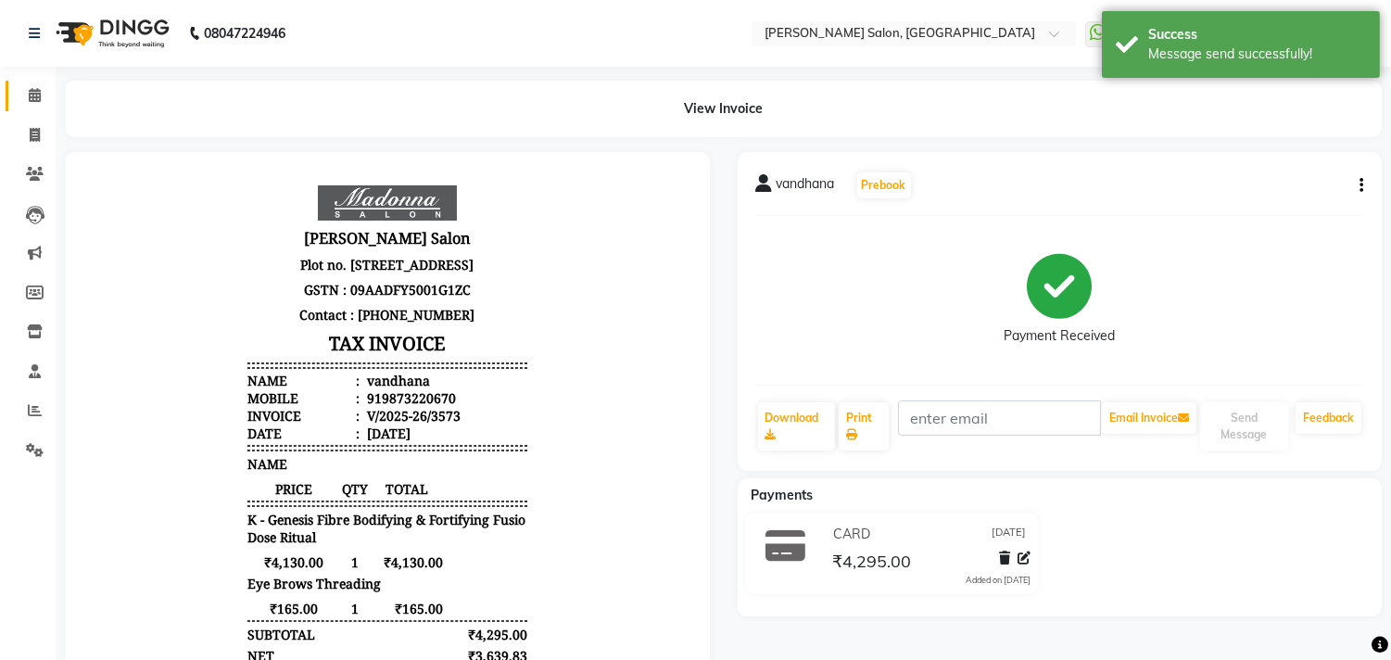
click at [33, 95] on icon at bounding box center [35, 95] width 12 height 14
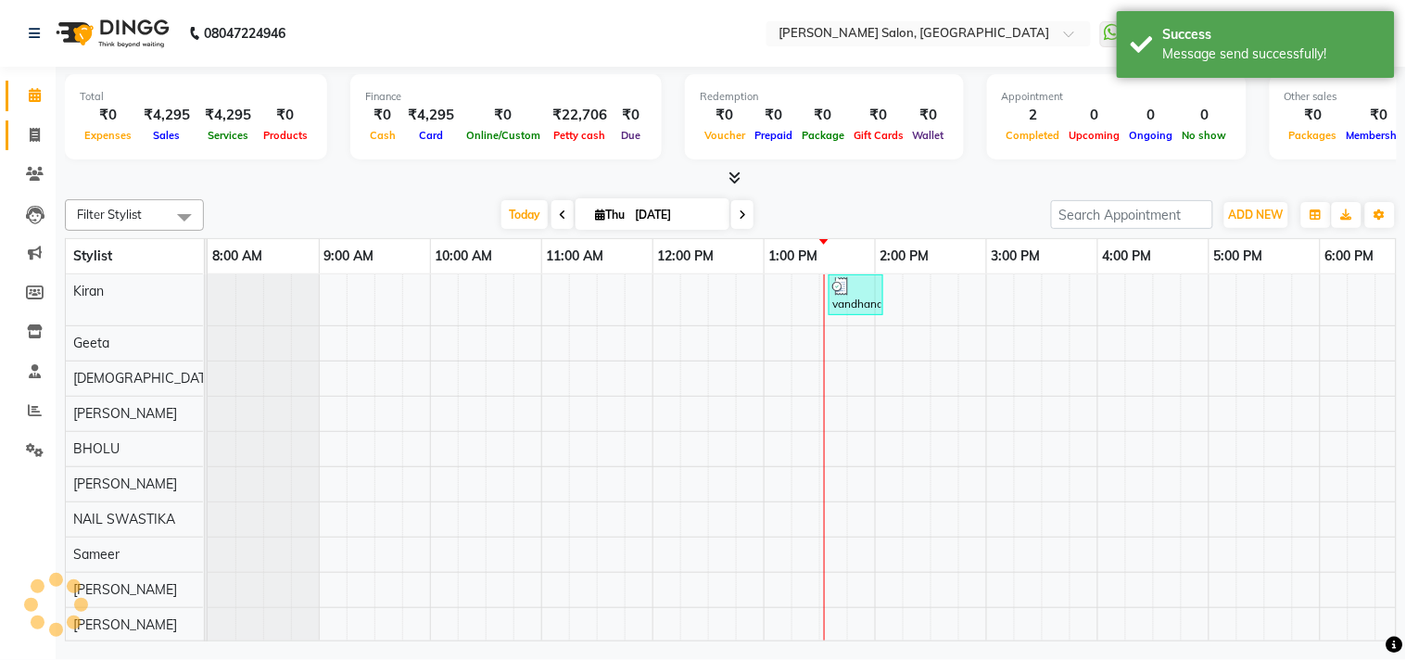
click at [30, 140] on icon at bounding box center [35, 135] width 10 height 14
select select "service"
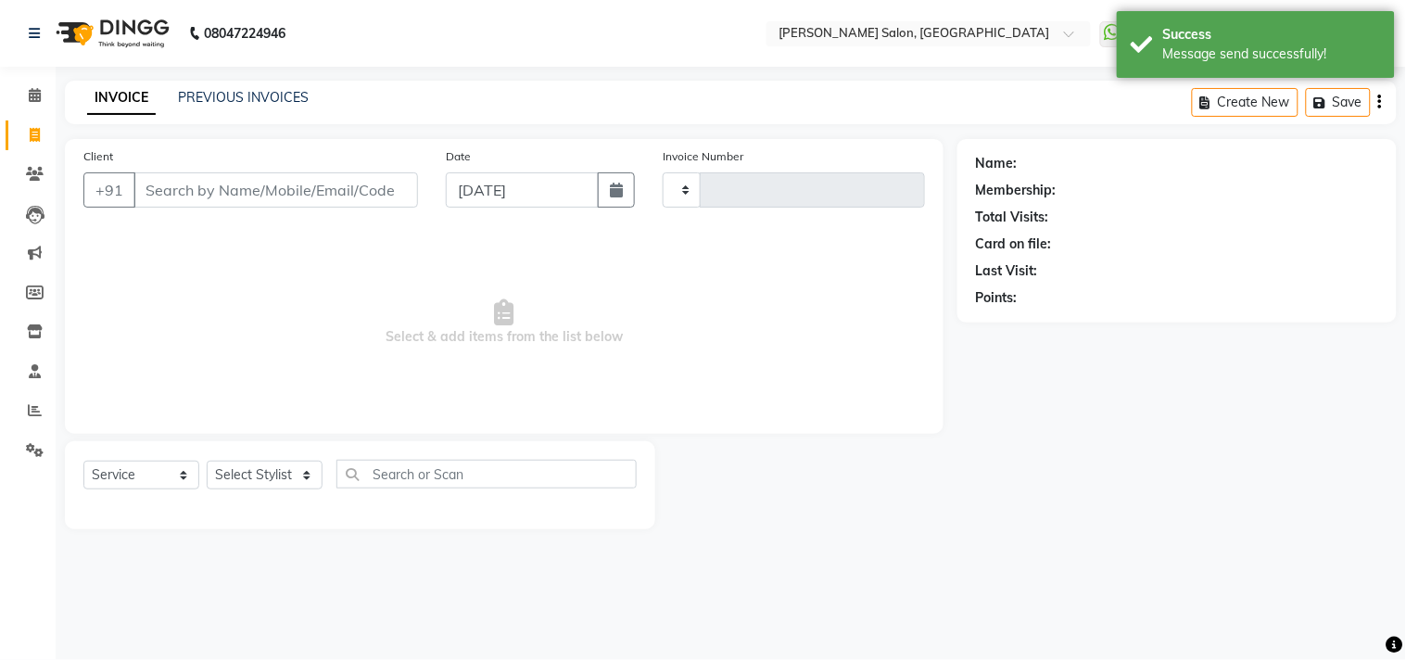
type input "3574"
select select "7229"
click at [31, 97] on icon at bounding box center [35, 95] width 12 height 14
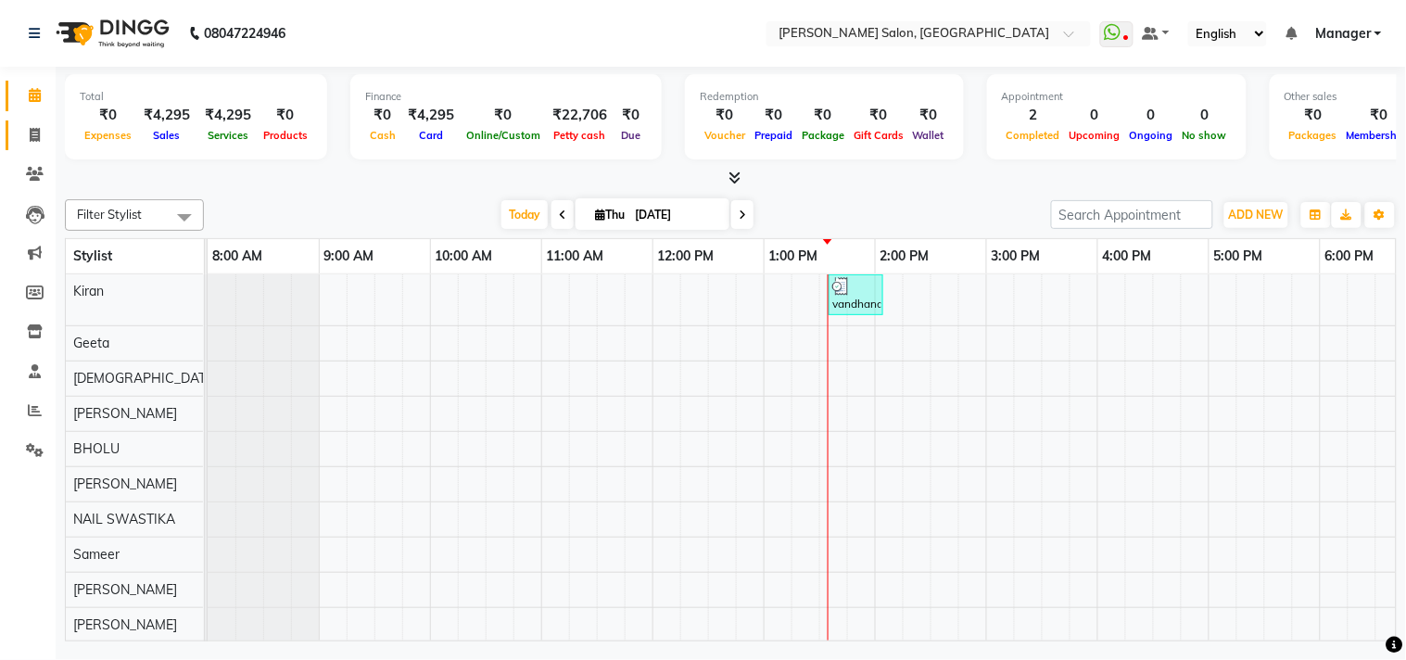
click at [30, 137] on icon at bounding box center [35, 135] width 10 height 14
select select "service"
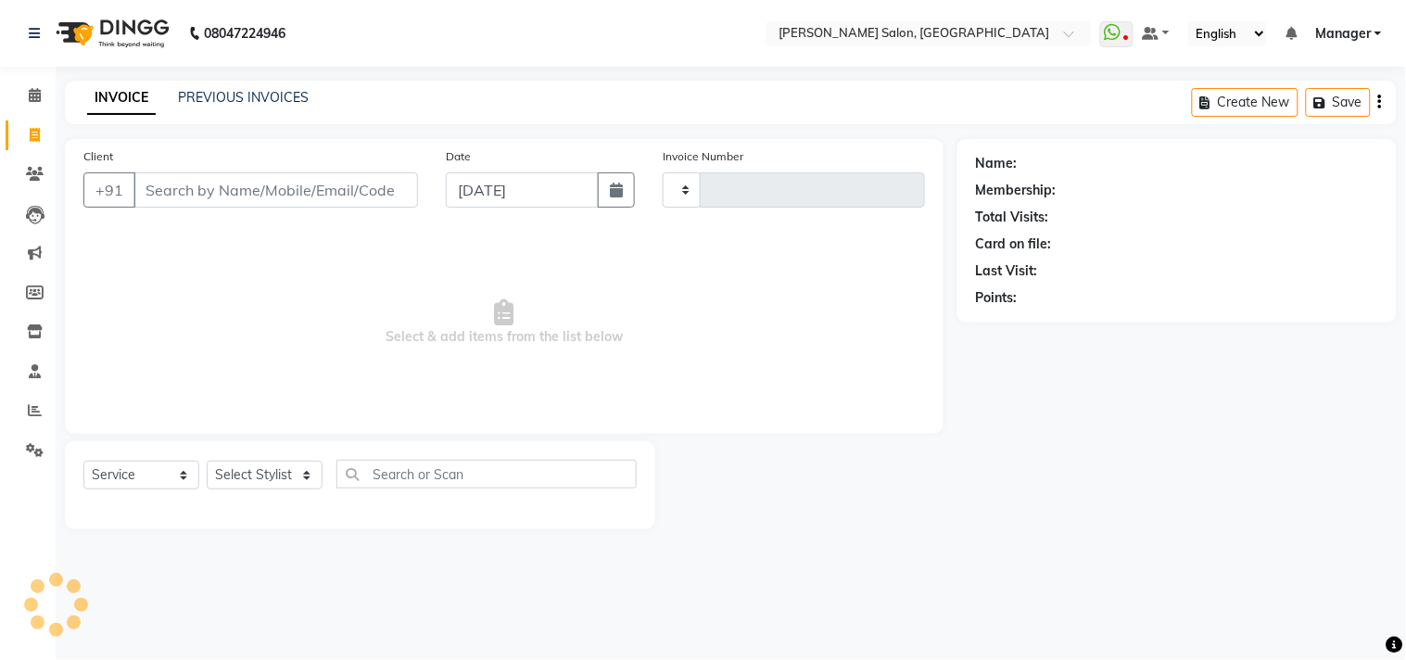
type input "3574"
select select "7229"
click at [32, 89] on icon at bounding box center [35, 95] width 12 height 14
